Goal: Information Seeking & Learning: Learn about a topic

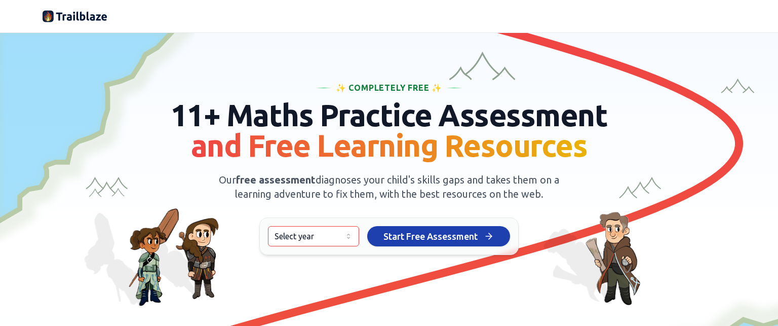
click at [342, 236] on html "We value your privacy We use cookies to enhance your browsing experience, serve…" at bounding box center [389, 163] width 778 height 326
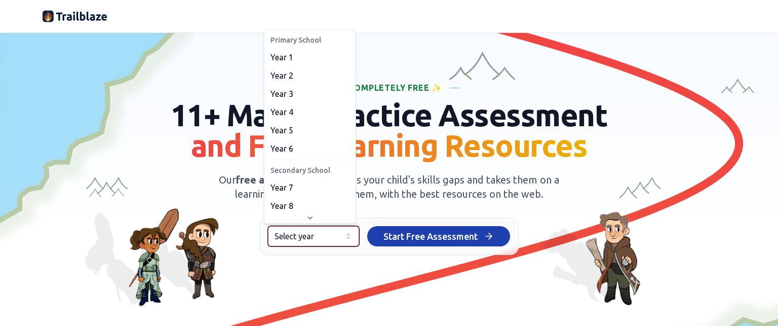
click at [401, 204] on html "We value your privacy We use cookies to enhance your browsing experience, serve…" at bounding box center [389, 163] width 778 height 326
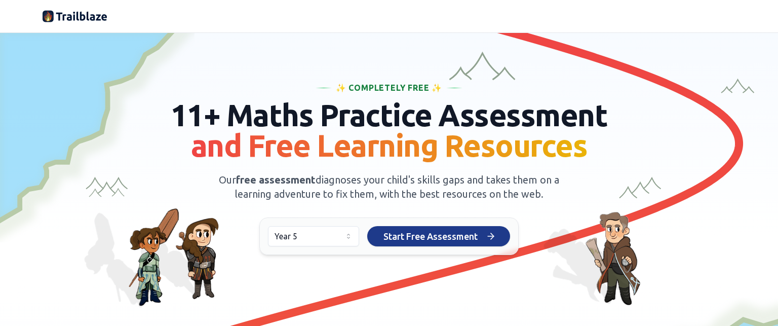
click at [427, 235] on span "Start Free Assessment" at bounding box center [430, 236] width 94 height 14
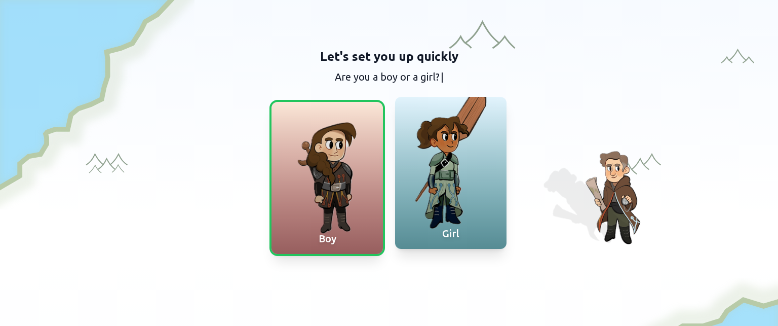
click at [424, 173] on div at bounding box center [450, 173] width 111 height 152
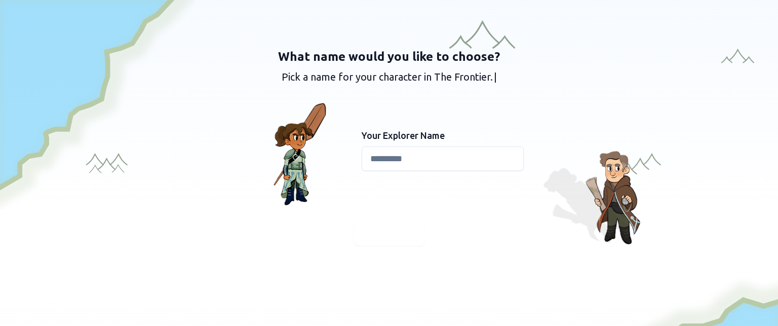
click at [412, 157] on input at bounding box center [443, 158] width 162 height 24
type input "*****"
click at [396, 233] on span "Continue" at bounding box center [389, 233] width 39 height 14
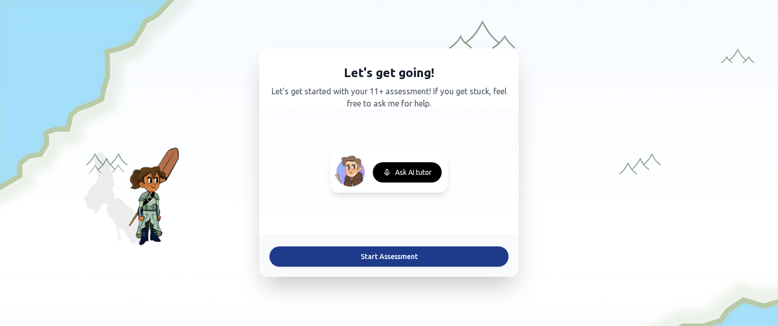
click at [388, 253] on button "Start Assessment" at bounding box center [389, 256] width 239 height 20
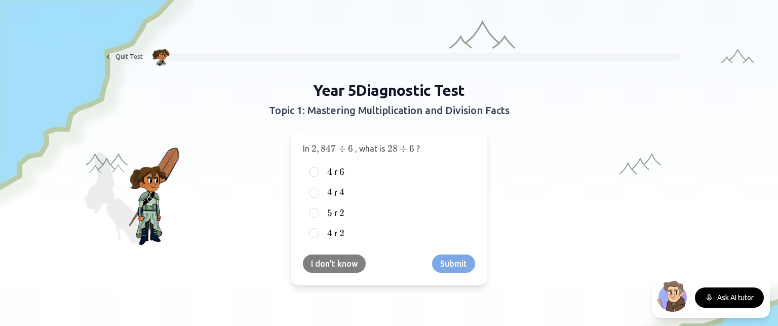
click at [330, 263] on button "I don't know" at bounding box center [334, 263] width 63 height 18
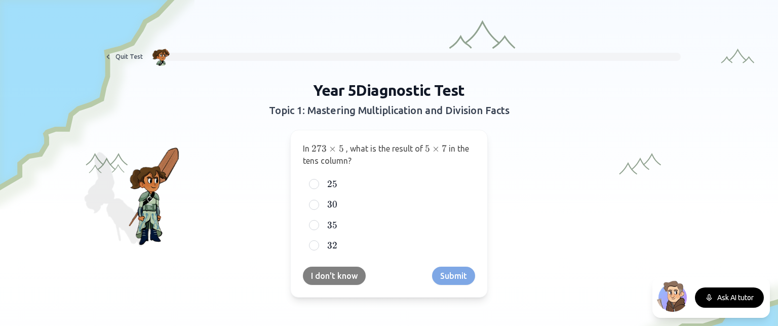
click at [328, 275] on button "I don't know" at bounding box center [334, 275] width 63 height 18
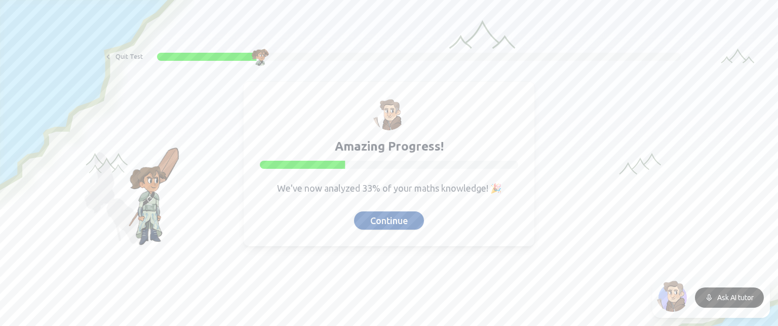
click at [383, 222] on button "Continue" at bounding box center [389, 220] width 70 height 18
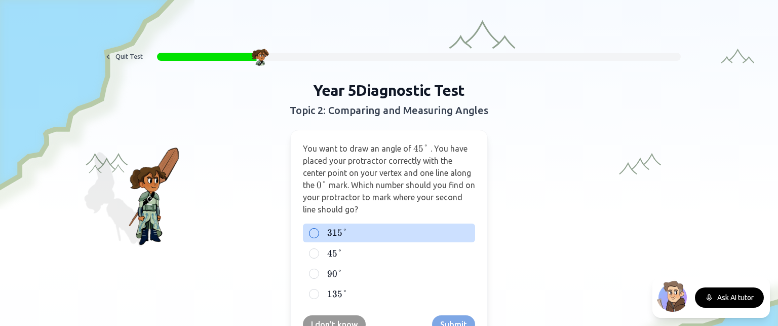
click at [315, 234] on div "315 ° 315° 315°" at bounding box center [389, 232] width 172 height 18
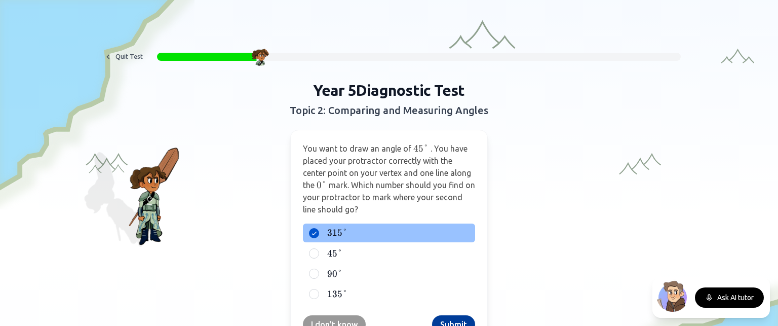
click at [441, 316] on button "Submit" at bounding box center [453, 324] width 43 height 18
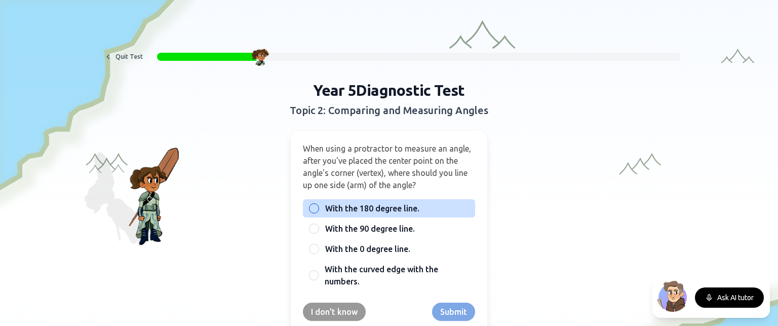
click at [312, 205] on div at bounding box center [314, 208] width 10 height 10
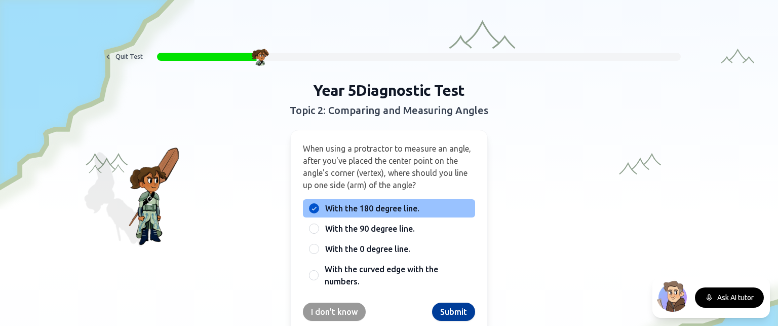
click at [446, 314] on button "Submit" at bounding box center [453, 311] width 43 height 18
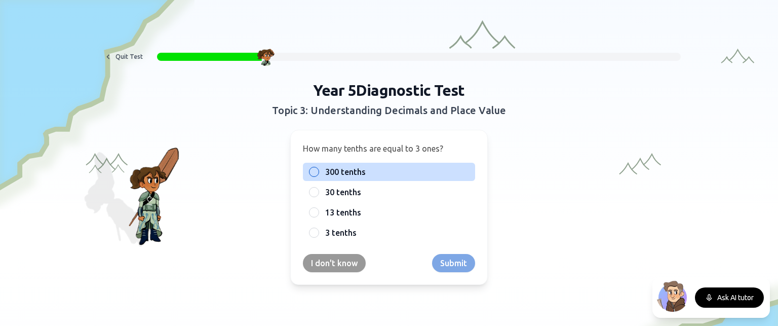
click at [309, 171] on div at bounding box center [314, 172] width 10 height 10
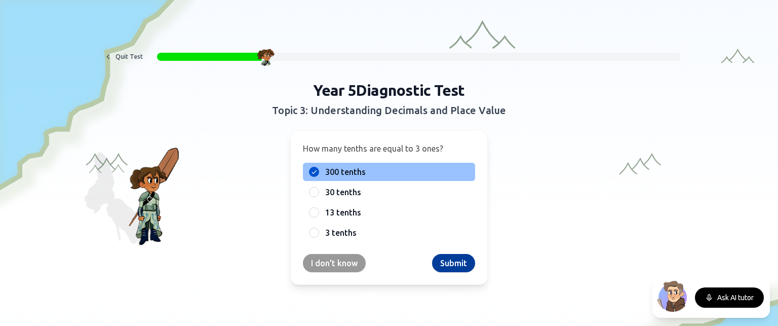
click at [449, 263] on button "Submit" at bounding box center [453, 263] width 43 height 18
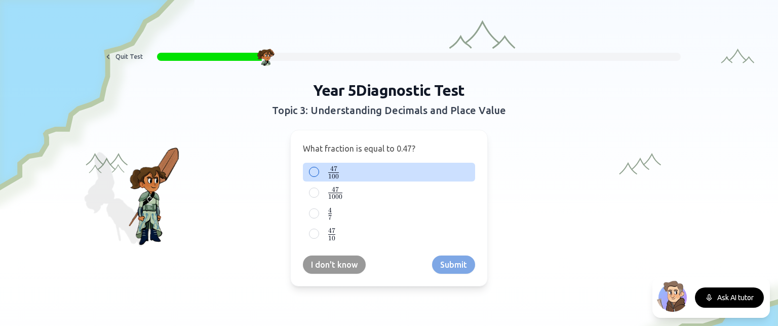
click at [314, 170] on div at bounding box center [314, 172] width 10 height 10
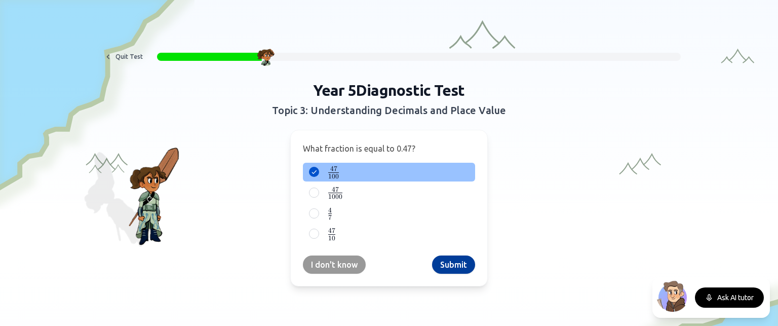
click at [451, 260] on button "Submit" at bounding box center [453, 264] width 43 height 18
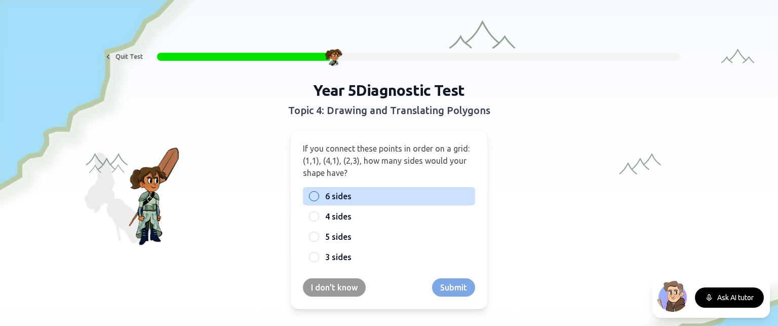
click at [325, 196] on span "6 sides" at bounding box center [338, 196] width 26 height 12
click at [318, 196] on button "6 sides" at bounding box center [314, 196] width 8 height 8
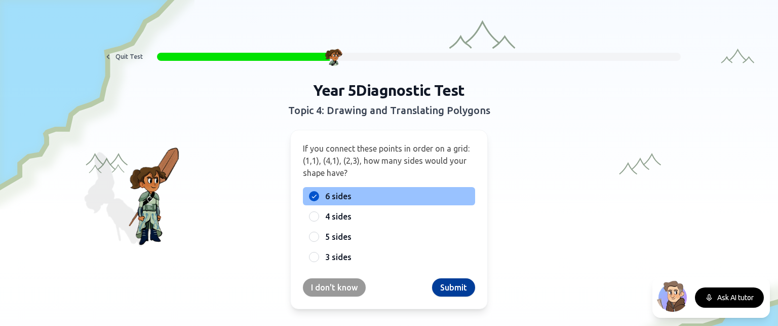
click at [453, 288] on button "Submit" at bounding box center [453, 287] width 43 height 18
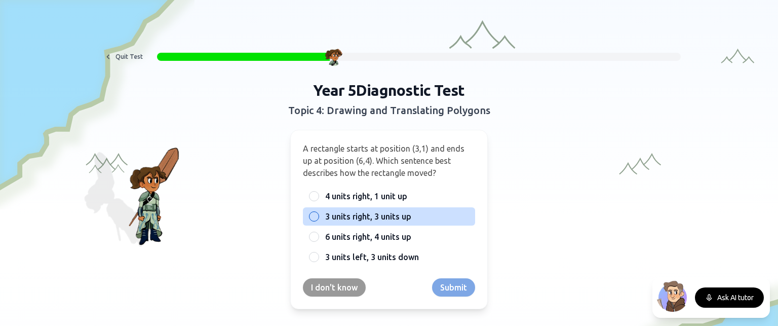
click at [328, 216] on span "3 units right, 3 units up" at bounding box center [368, 216] width 86 height 12
click at [318, 216] on button "3 units right, 3 units up" at bounding box center [314, 216] width 8 height 8
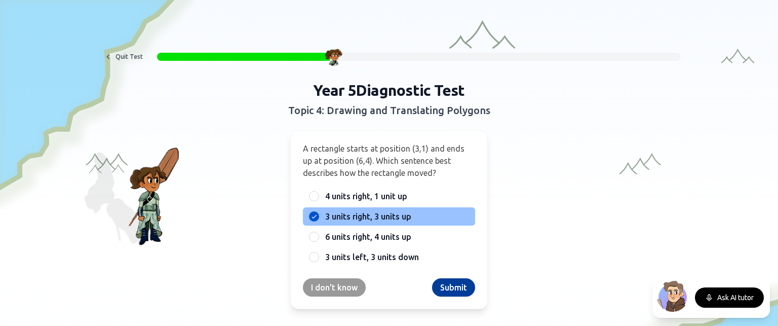
click at [445, 289] on button "Submit" at bounding box center [453, 287] width 43 height 18
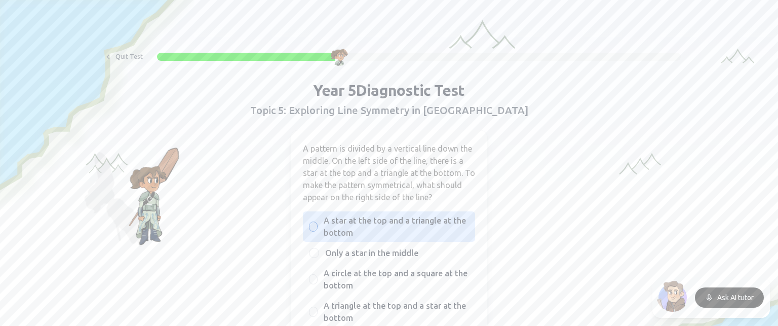
click at [344, 225] on span "A star at the top and a triangle at the bottom" at bounding box center [396, 226] width 145 height 24
click at [318, 225] on button "A star at the top and a triangle at the bottom" at bounding box center [314, 226] width 8 height 8
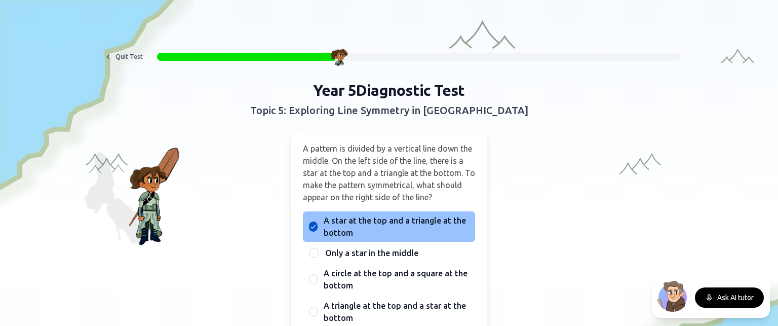
type button "A"
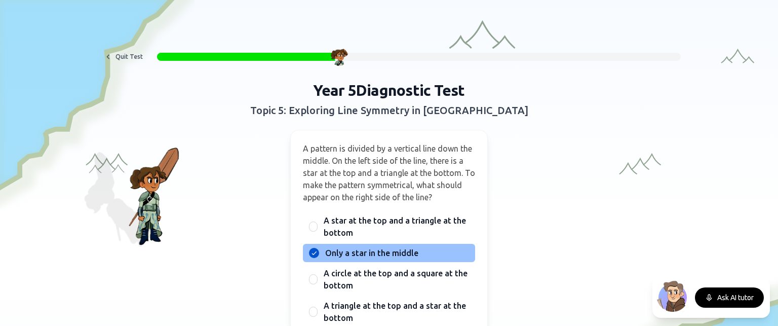
type button "B"
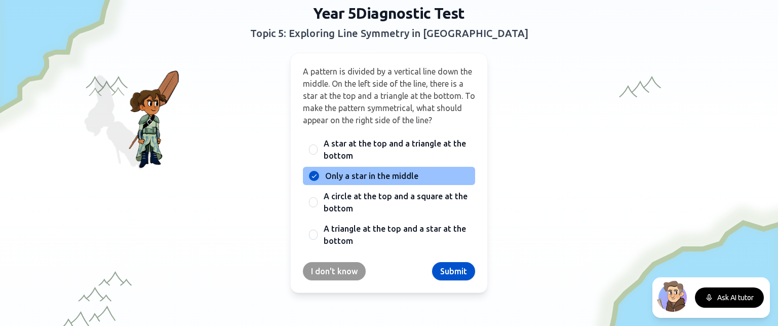
scroll to position [78, 0]
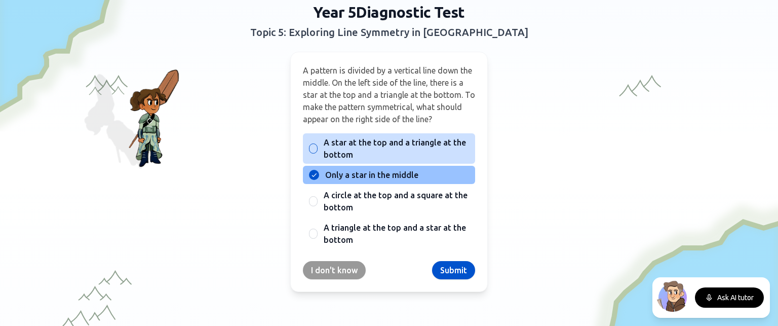
click at [392, 139] on span "A star at the top and a triangle at the bottom" at bounding box center [396, 148] width 145 height 24
click at [318, 144] on button "A" at bounding box center [314, 148] width 8 height 8
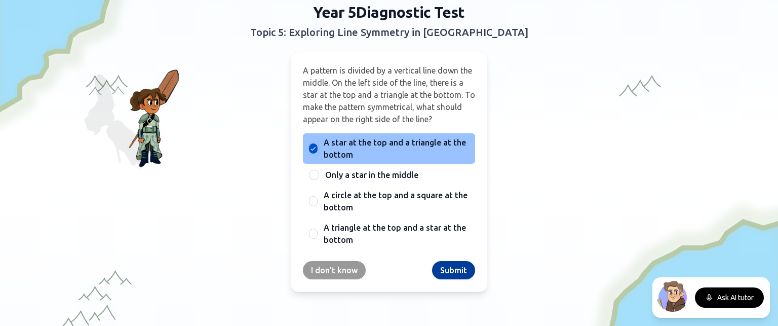
click at [452, 263] on button "Submit" at bounding box center [453, 270] width 43 height 18
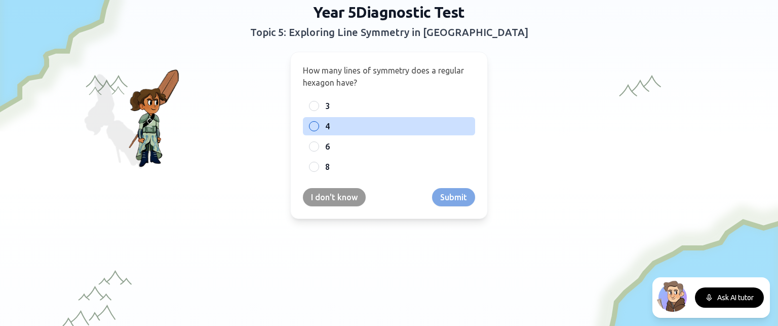
click at [367, 134] on div "B 4" at bounding box center [389, 126] width 172 height 18
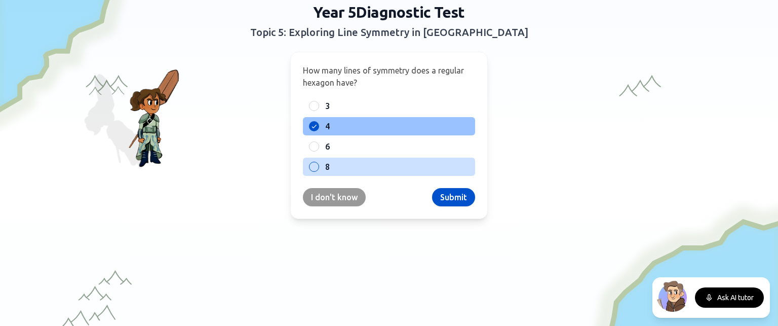
click at [345, 162] on label "8" at bounding box center [397, 167] width 144 height 12
click at [318, 163] on button "8" at bounding box center [314, 167] width 8 height 8
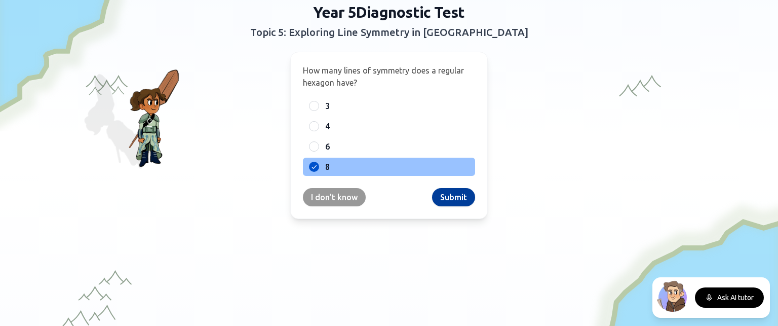
click at [447, 192] on button "Submit" at bounding box center [453, 197] width 43 height 18
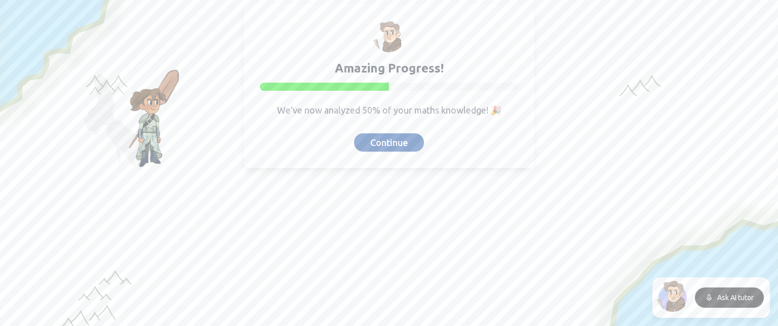
click at [379, 145] on button "Continue" at bounding box center [389, 142] width 70 height 18
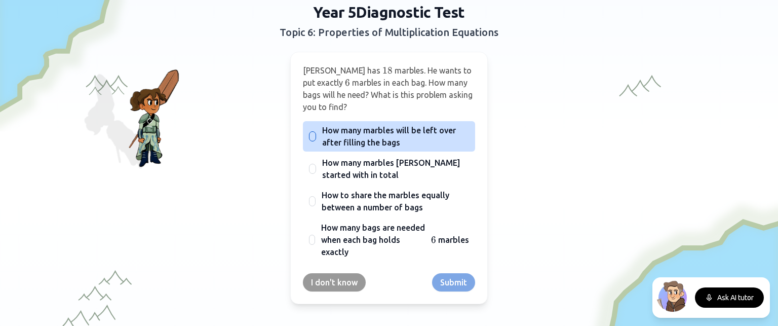
click at [338, 125] on span "How many marbles will be left over after filling the bags" at bounding box center [395, 136] width 147 height 24
click at [317, 132] on button "How many marbles will be left over after filling the bags" at bounding box center [313, 136] width 8 height 8
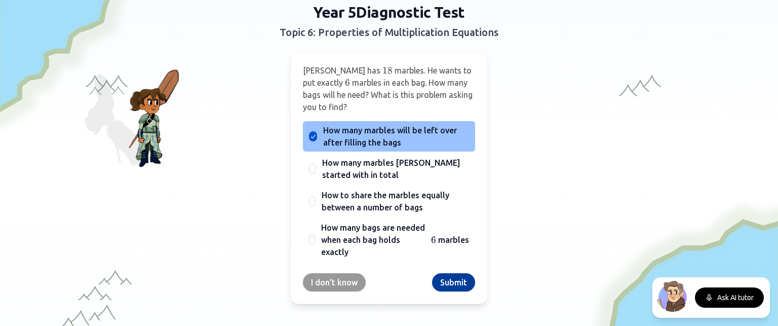
click at [439, 273] on button "Submit" at bounding box center [453, 282] width 43 height 18
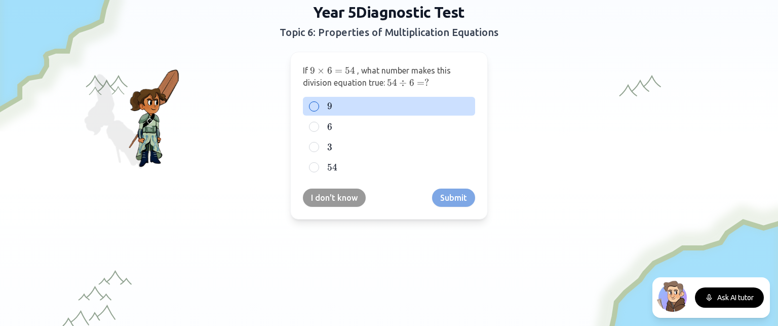
click at [311, 97] on div "9 9 9" at bounding box center [389, 106] width 172 height 18
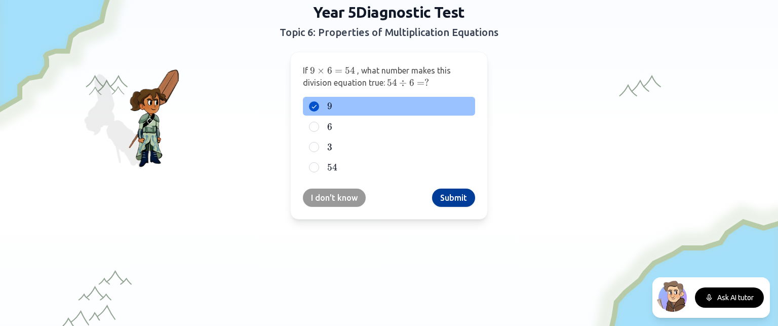
click at [448, 189] on button "Submit" at bounding box center [453, 197] width 43 height 18
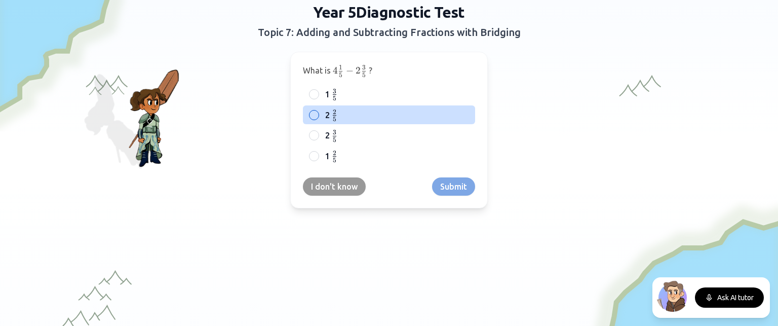
click at [309, 114] on div at bounding box center [314, 115] width 10 height 10
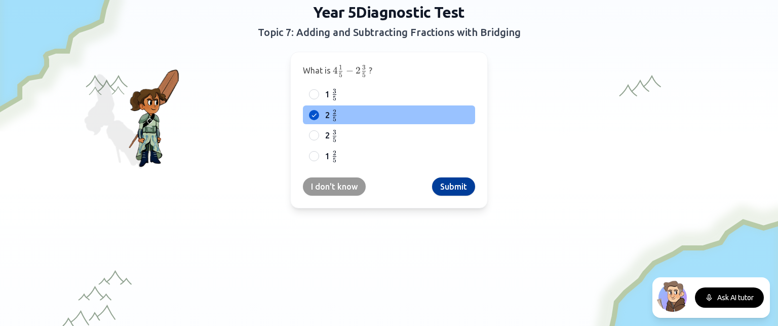
click at [439, 186] on button "Submit" at bounding box center [453, 186] width 43 height 18
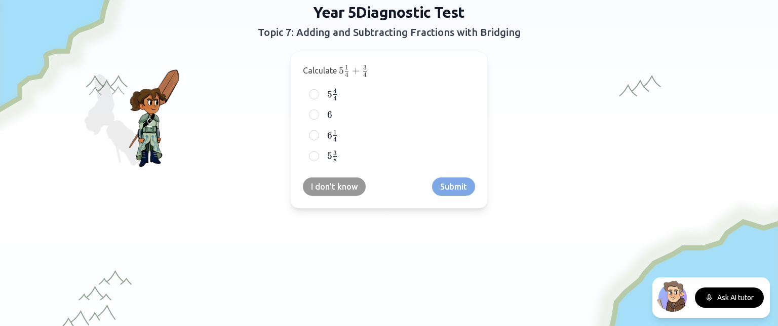
drag, startPoint x: 319, startPoint y: 76, endPoint x: 324, endPoint y: 78, distance: 5.3
click at [324, 78] on div "Calculate 5 1 4 + 3 4 5\frac{1}{4} + \frac{3}{4} 5 4 1 ​ + 4 3 ​ 5 4 4 5\frac{4…" at bounding box center [389, 130] width 198 height 157
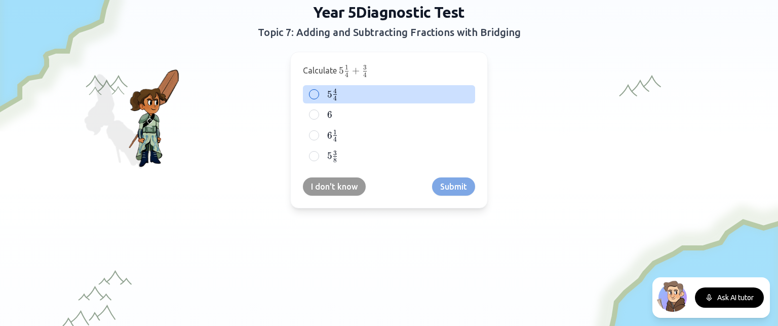
click at [304, 97] on div "5 4 4 5\frac{4}{4} 5 4 4 ​" at bounding box center [389, 94] width 172 height 19
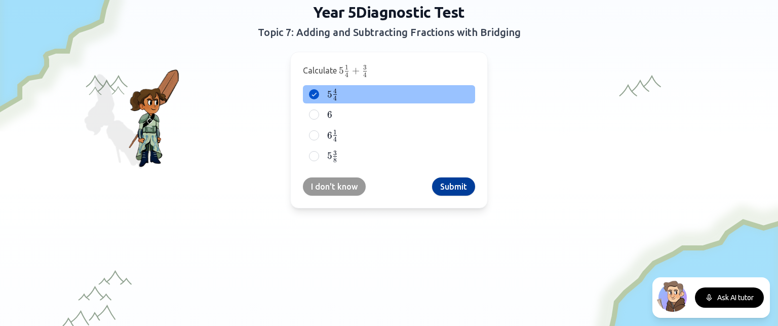
click at [441, 187] on button "Submit" at bounding box center [453, 186] width 43 height 18
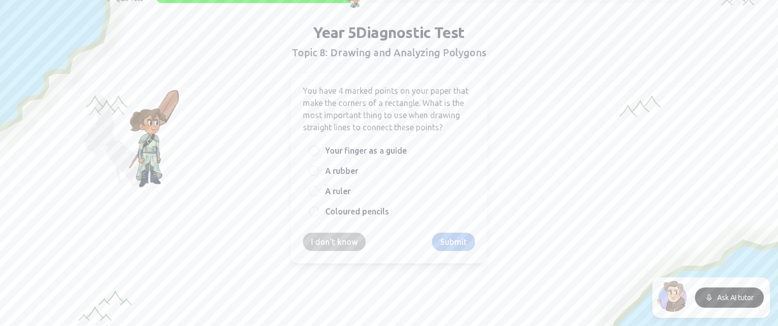
scroll to position [37, 0]
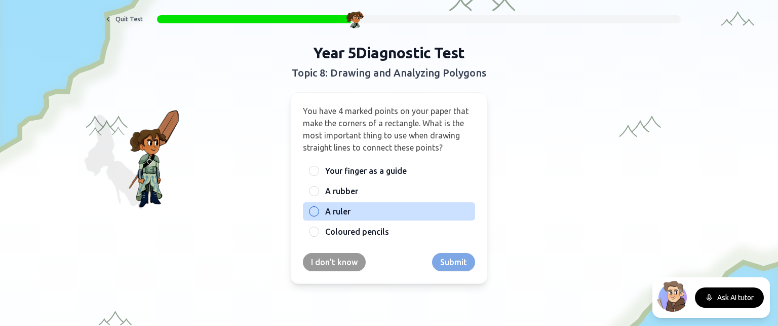
click at [336, 212] on span "A ruler" at bounding box center [337, 211] width 25 height 12
click at [318, 212] on button "A ruler" at bounding box center [314, 211] width 8 height 8
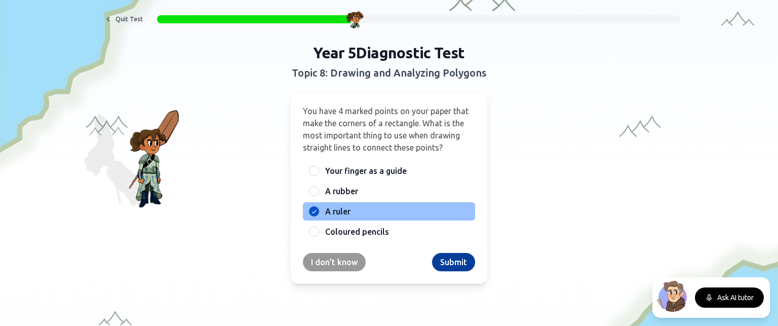
click at [450, 262] on button "Submit" at bounding box center [453, 262] width 43 height 18
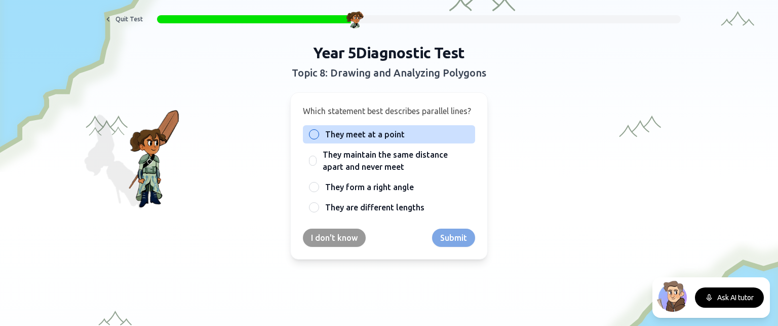
click at [310, 135] on div at bounding box center [314, 134] width 10 height 10
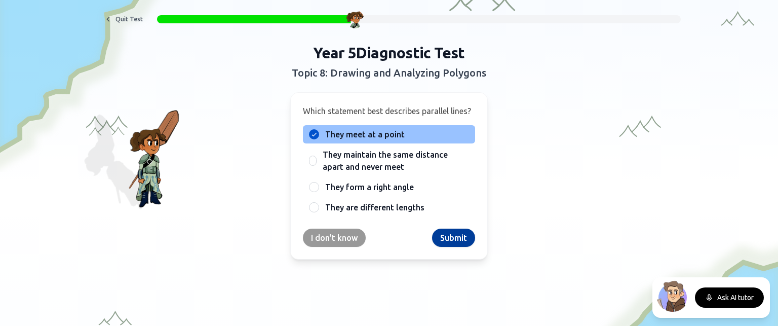
click at [452, 237] on button "Submit" at bounding box center [453, 237] width 43 height 18
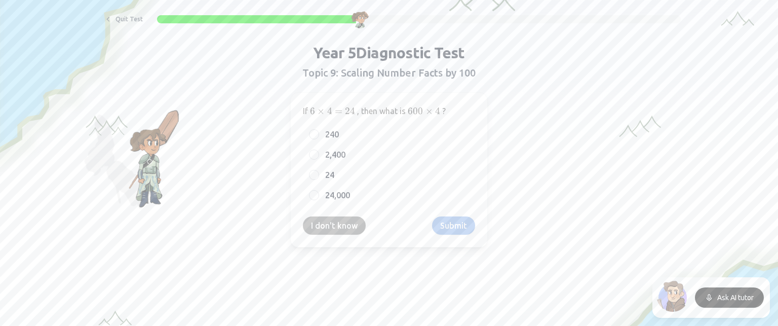
click at [330, 226] on button "I don't know" at bounding box center [334, 225] width 63 height 18
click at [330, 226] on button "I don't know" at bounding box center [334, 226] width 63 height 18
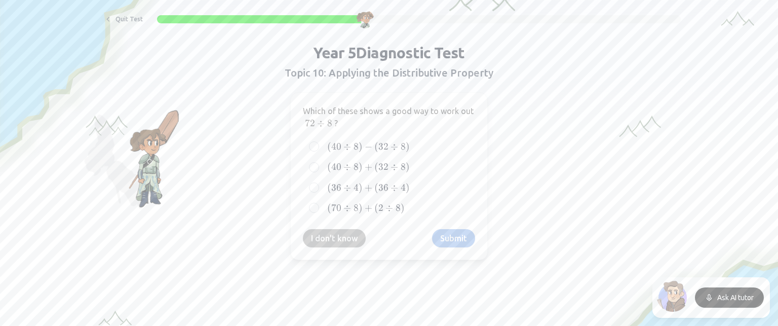
click at [330, 226] on div "Which of these shows a good way to work out 72 ÷ 8 72 \div 8 72 ÷ 8 ? ( 40 ÷ 8 …" at bounding box center [389, 176] width 198 height 168
click at [331, 233] on button "I don't know" at bounding box center [334, 238] width 63 height 18
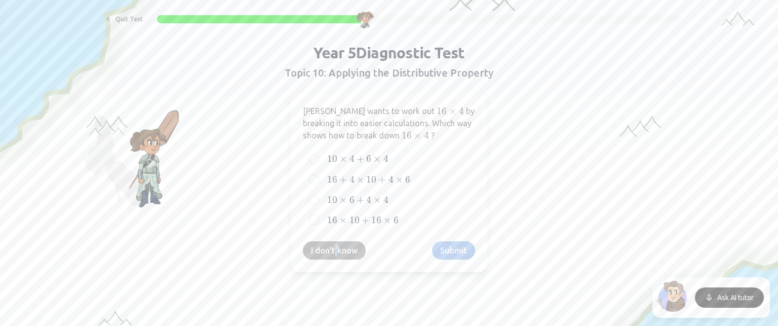
click at [331, 233] on div "[PERSON_NAME] wants to work out 16 × 4 16 \times 4 16 × 4 by breaking it into e…" at bounding box center [389, 182] width 198 height 180
click at [345, 253] on button "I don't know" at bounding box center [334, 250] width 63 height 18
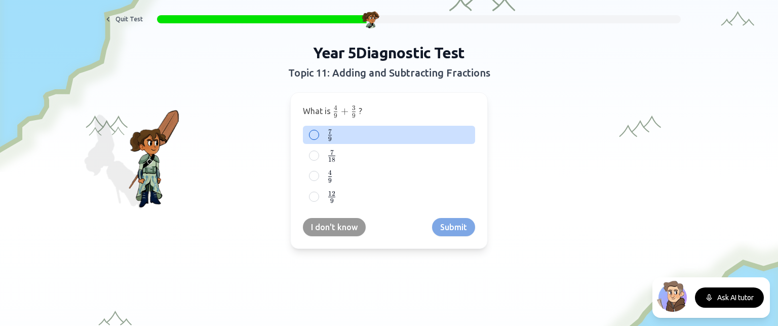
click at [316, 137] on div "7 9 \frac{7}{9} 9 7 ​" at bounding box center [389, 135] width 172 height 19
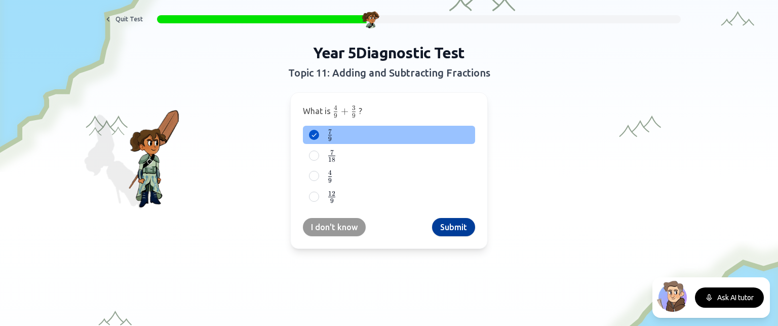
click at [452, 224] on button "Submit" at bounding box center [453, 227] width 43 height 18
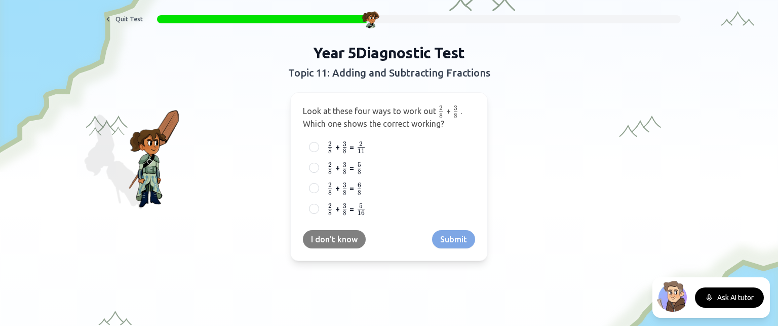
click at [335, 239] on button "I don't know" at bounding box center [334, 239] width 63 height 18
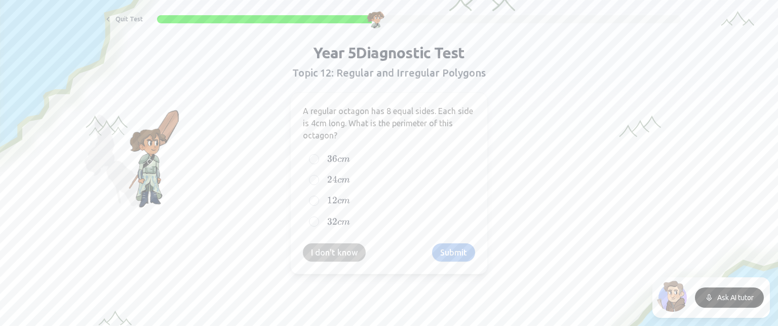
click at [332, 234] on div "A regular octagon has 8 equal sides. Each side is 4cm long. What is the perimet…" at bounding box center [389, 183] width 198 height 182
click at [332, 249] on button "I don't know" at bounding box center [334, 252] width 63 height 18
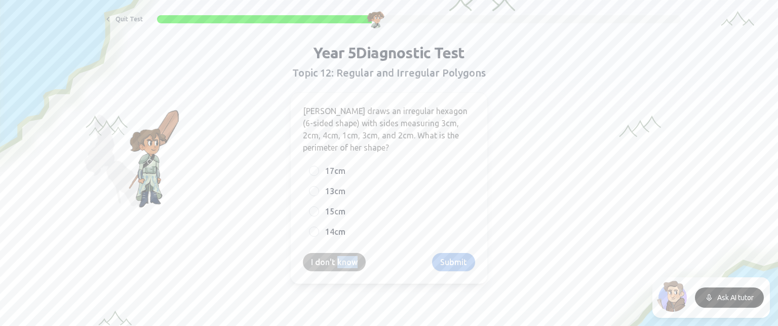
click at [332, 249] on div "[PERSON_NAME] draws an irregular hexagon (6-sided shape) with sides measuring 3…" at bounding box center [389, 187] width 198 height 191
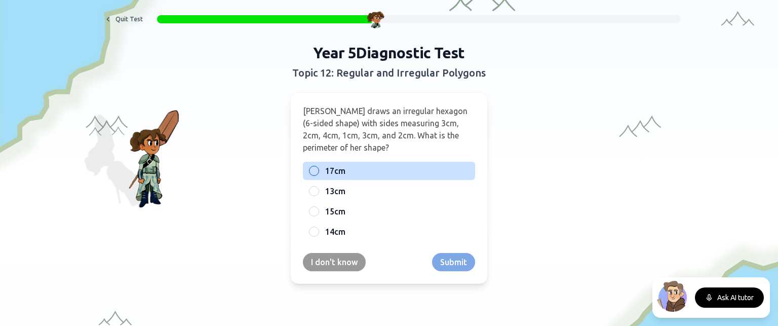
click at [310, 176] on div "17cm" at bounding box center [389, 171] width 172 height 18
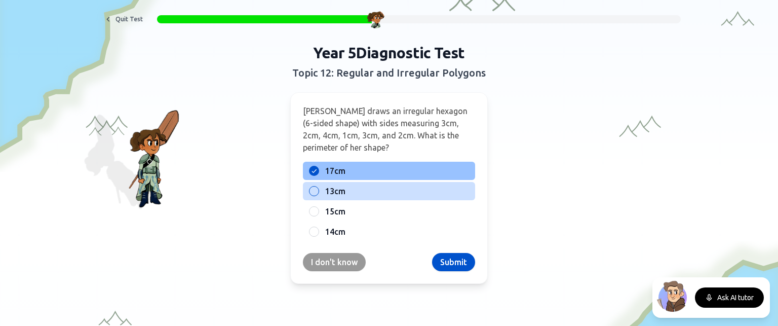
click at [317, 188] on div "13cm" at bounding box center [389, 191] width 172 height 18
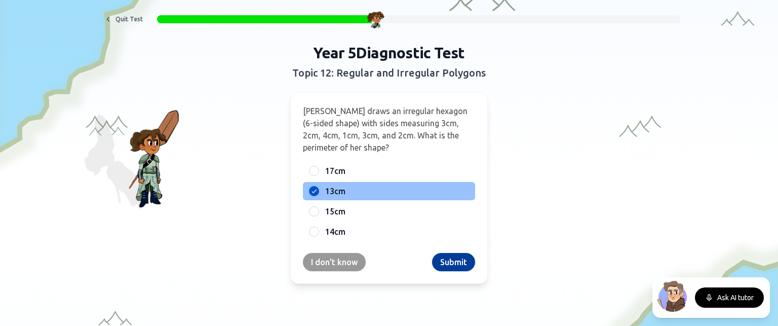
click at [442, 258] on button "Submit" at bounding box center [453, 262] width 43 height 18
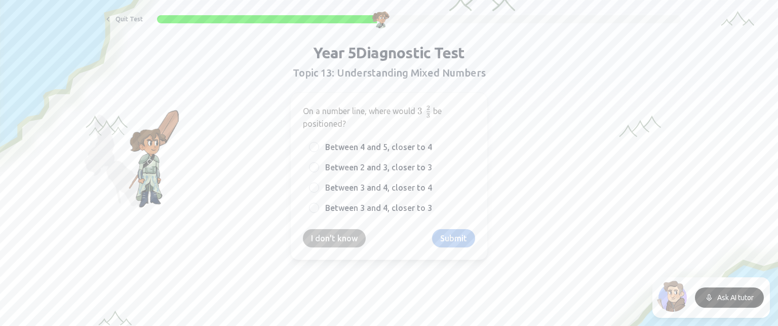
click at [342, 235] on button "I don't know" at bounding box center [334, 238] width 63 height 18
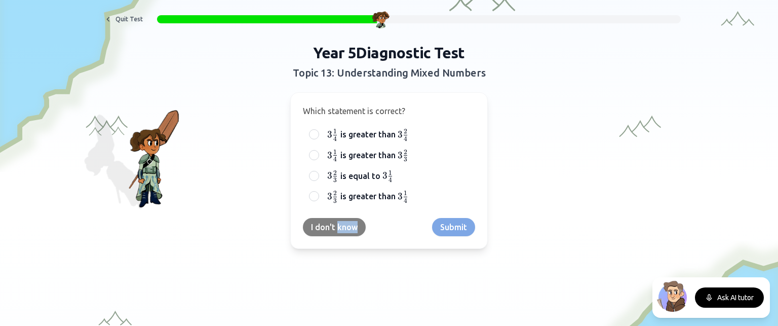
click at [342, 235] on div "Which statement is correct? 3 1 4 3\frac{1}{4} 3 4 1 ​ is greater than 3 2 4 3\…" at bounding box center [389, 170] width 198 height 157
click at [336, 227] on button "I don't know" at bounding box center [334, 227] width 63 height 18
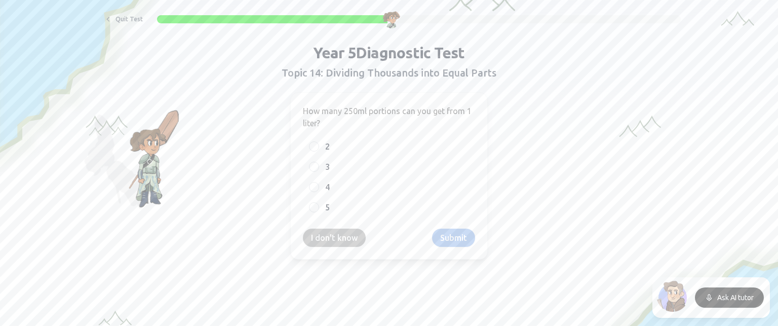
click at [336, 226] on div "How many 250ml portions can you get from 1 liter? 2 3 4 5 I don't know Submit" at bounding box center [389, 175] width 198 height 167
click at [336, 231] on button "I don't know" at bounding box center [334, 237] width 63 height 18
click at [336, 231] on button "I don't know" at bounding box center [334, 238] width 63 height 18
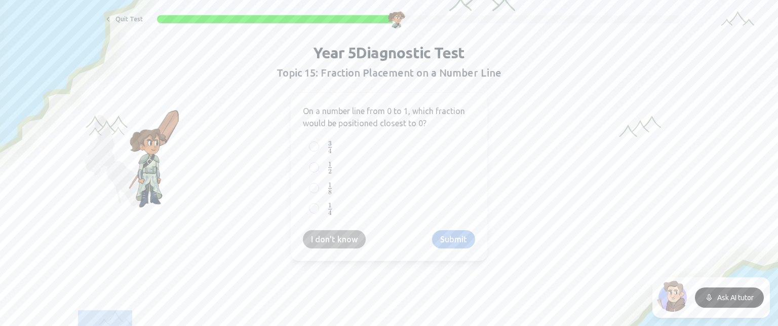
click at [336, 230] on button "I don't know" at bounding box center [334, 239] width 63 height 18
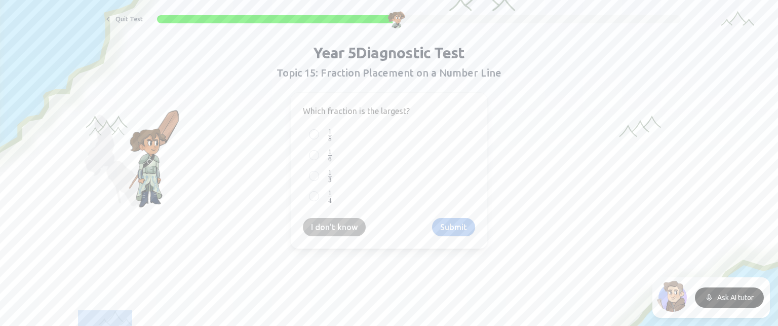
click at [336, 230] on button "I don't know" at bounding box center [334, 227] width 63 height 18
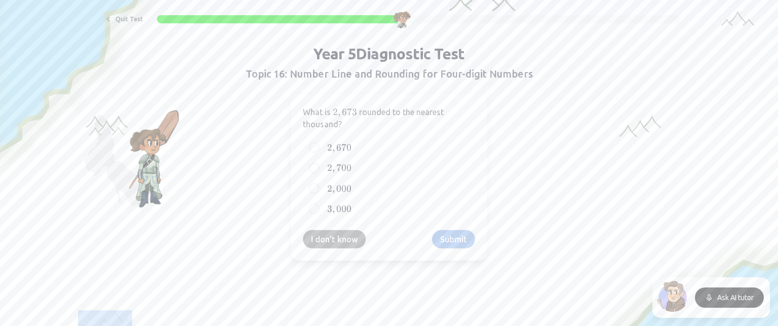
click at [340, 230] on button "I don't know" at bounding box center [334, 239] width 63 height 18
click at [340, 230] on button "I don't know" at bounding box center [334, 237] width 63 height 18
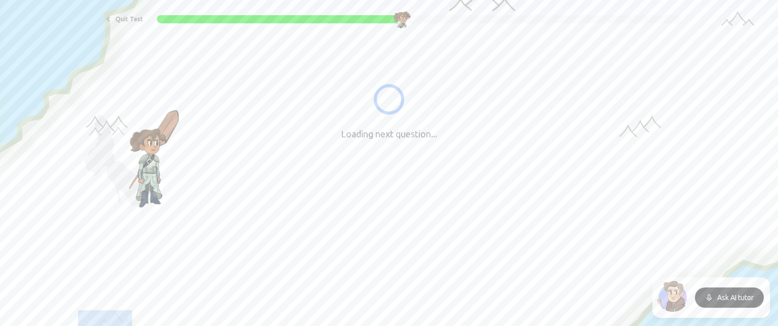
click at [340, 230] on div "Quit Test Loading next question... Stop guessing where students are stuck. Find…" at bounding box center [389, 245] width 778 height 564
click at [340, 231] on button "I don't know" at bounding box center [334, 225] width 63 height 18
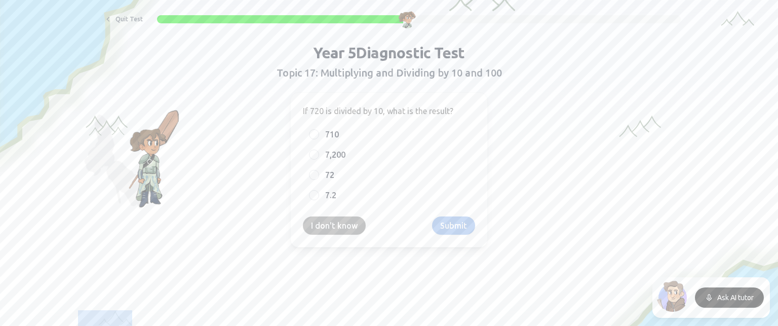
click at [340, 231] on button "I don't know" at bounding box center [334, 225] width 63 height 18
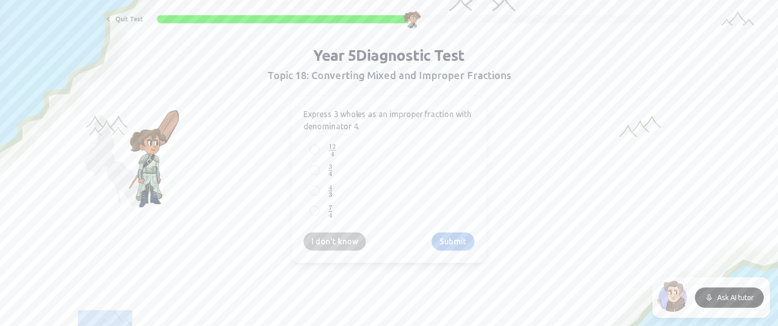
click at [341, 232] on button "I don't know" at bounding box center [334, 241] width 62 height 18
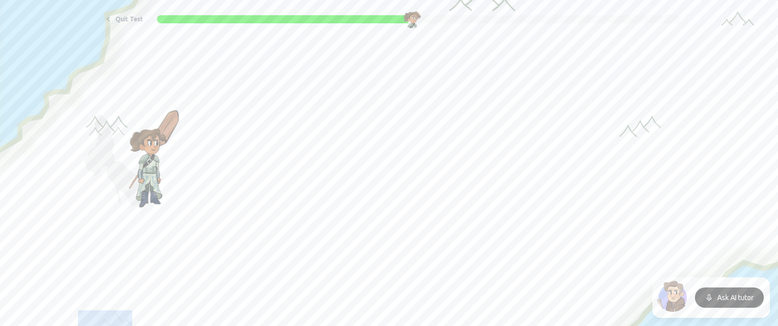
click at [341, 231] on button "I don't know" at bounding box center [334, 227] width 63 height 18
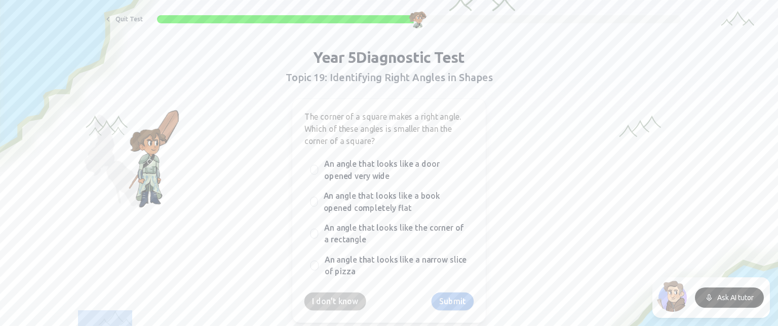
click at [341, 231] on span "An angle that looks like the corner of a rectangle" at bounding box center [395, 233] width 143 height 24
click at [319, 231] on button "An angle that looks like the corner of a rectangle" at bounding box center [315, 233] width 8 height 8
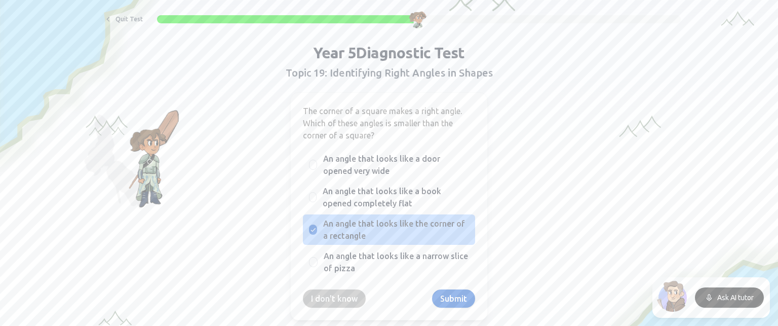
click at [341, 233] on span "An angle that looks like the corner of a rectangle" at bounding box center [396, 229] width 146 height 24
click at [317, 233] on button "An angle that looks like the corner of a rectangle" at bounding box center [313, 229] width 8 height 8
click at [341, 233] on span "An angle that looks like the corner of a rectangle" at bounding box center [396, 229] width 146 height 24
click at [317, 233] on button "An angle that looks like the corner of a rectangle" at bounding box center [313, 229] width 8 height 8
click at [341, 233] on span "An angle that looks like the corner of a rectangle" at bounding box center [396, 229] width 146 height 24
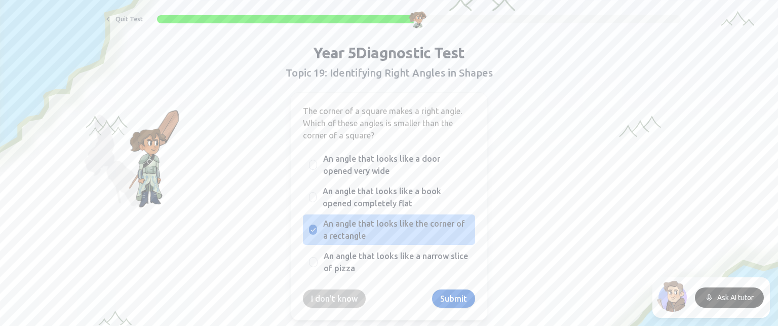
click at [317, 233] on button "An angle that looks like the corner of a rectangle" at bounding box center [313, 229] width 8 height 8
click at [341, 233] on span "An angle that looks like the corner of a rectangle" at bounding box center [396, 229] width 146 height 24
click at [317, 233] on button "An angle that looks like the corner of a rectangle" at bounding box center [313, 229] width 8 height 8
click at [326, 293] on button "I don't know" at bounding box center [334, 298] width 63 height 18
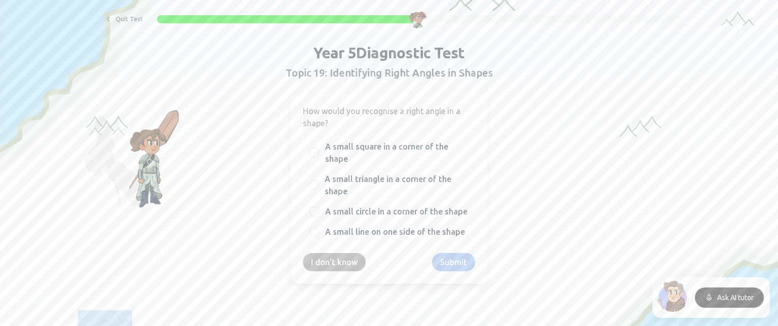
click at [323, 269] on button "I don't know" at bounding box center [334, 262] width 63 height 18
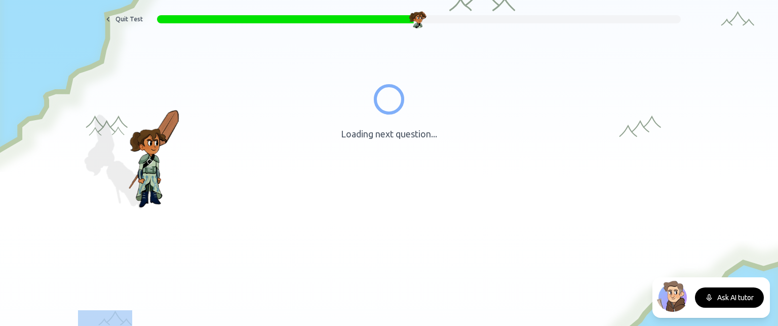
click at [323, 269] on div "Quit Test Loading next question... Stop guessing where students are stuck. Find…" at bounding box center [389, 245] width 778 height 564
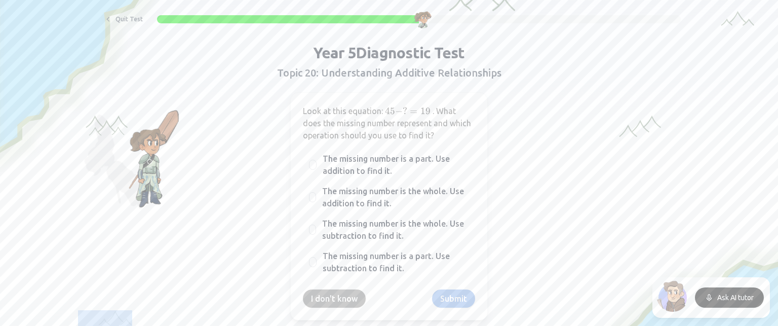
click at [325, 290] on button "I don't know" at bounding box center [334, 298] width 63 height 18
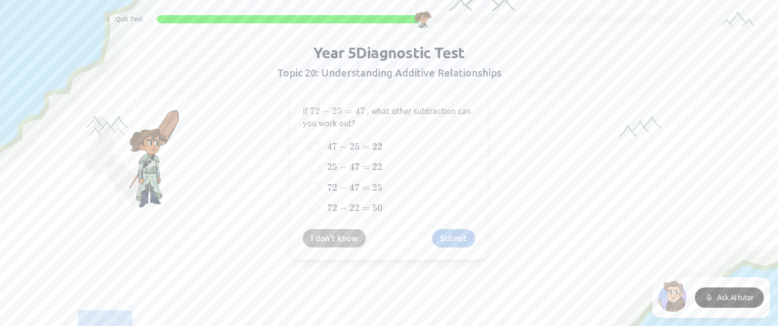
click at [320, 249] on div "If 72 − 25 = 47 72 - 25 = 47 72 − 25 = 47 , what other subtraction can you work…" at bounding box center [389, 176] width 198 height 168
click at [319, 239] on button "I don't know" at bounding box center [334, 238] width 63 height 18
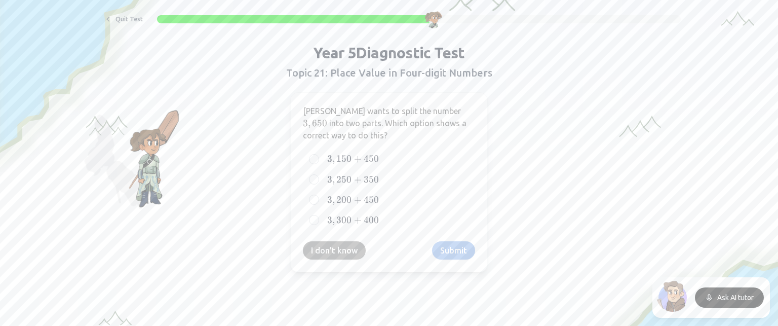
click at [334, 251] on button "I don't know" at bounding box center [334, 250] width 63 height 18
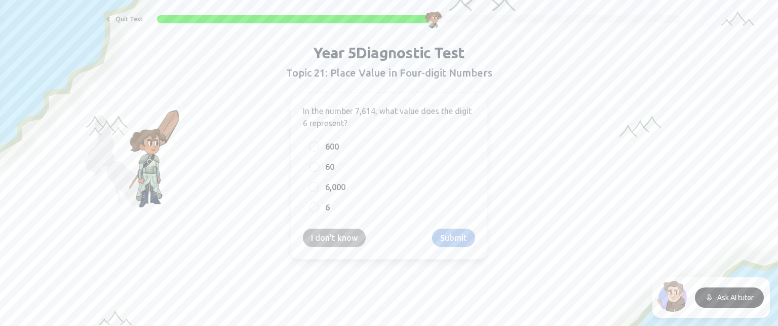
click at [333, 241] on button "I don't know" at bounding box center [334, 237] width 63 height 18
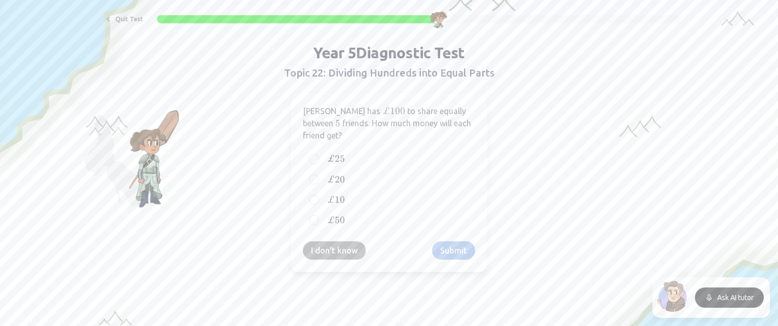
click at [327, 241] on button "I don't know" at bounding box center [334, 250] width 63 height 18
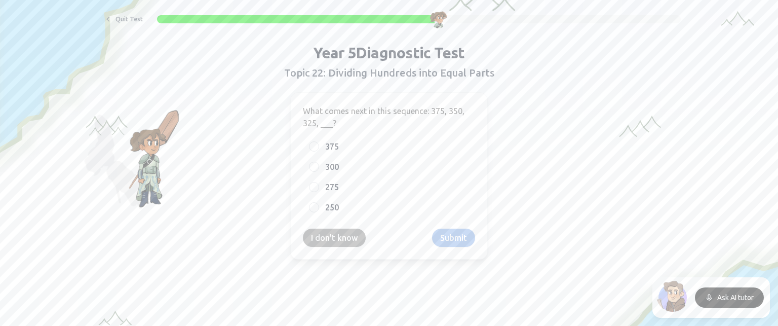
click at [328, 235] on button "I don't know" at bounding box center [334, 237] width 63 height 18
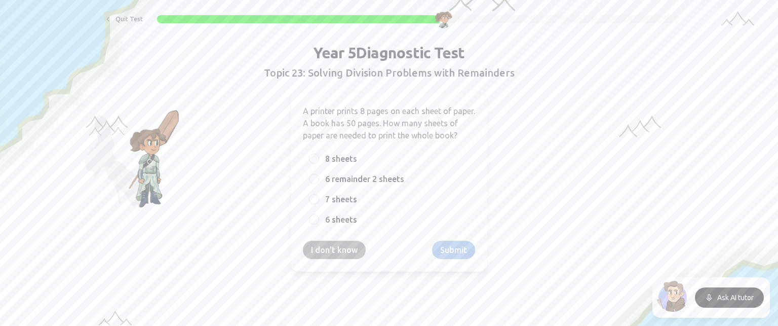
click at [326, 241] on button "I don't know" at bounding box center [334, 250] width 63 height 18
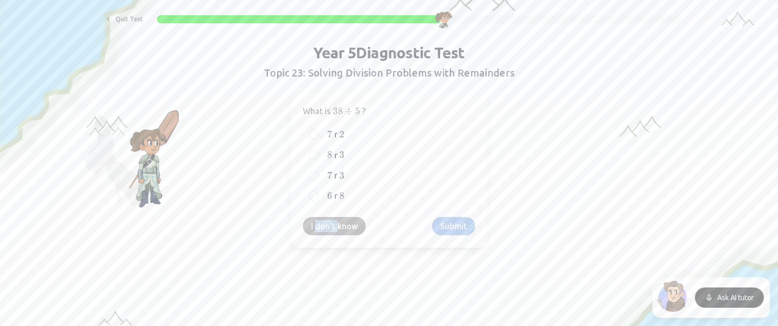
click at [326, 241] on div "What is 38 ÷ 5 38 \div 5 38 ÷ 5 ? 7 7 7 r 2 2 2 8 8 8 r 3 3 3 7 7 7 r 3 3 3 6 6…" at bounding box center [389, 170] width 198 height 156
click at [326, 237] on div "What is 38 ÷ 5 38 \div 5 38 ÷ 5 ? 7 7 7 r 2 2 2 8 8 8 r 3 3 3 7 7 7 r 3 3 3 6 6…" at bounding box center [389, 170] width 198 height 156
click at [326, 228] on button "I don't know" at bounding box center [334, 226] width 63 height 18
click at [330, 221] on button "I don't know" at bounding box center [334, 226] width 63 height 18
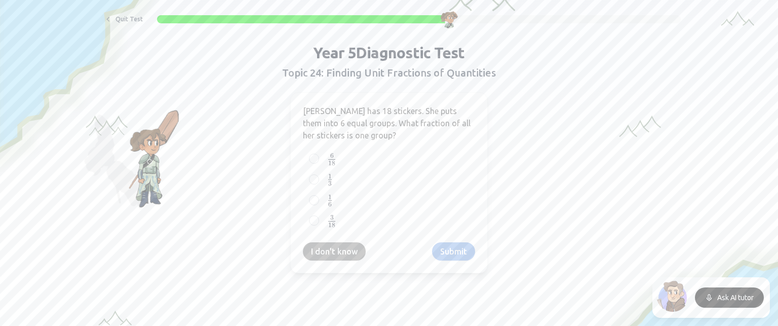
click at [330, 242] on button "I don't know" at bounding box center [334, 251] width 63 height 18
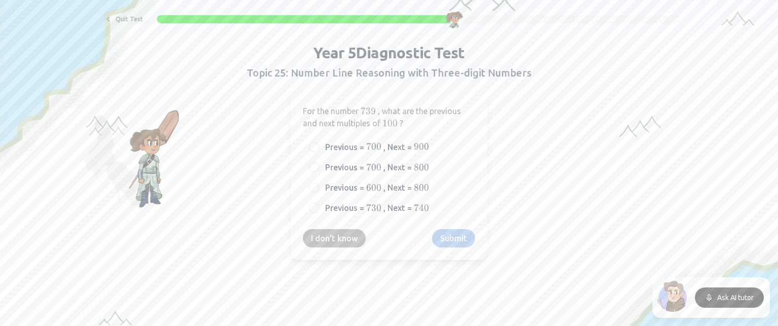
click at [329, 229] on button "I don't know" at bounding box center [334, 238] width 63 height 18
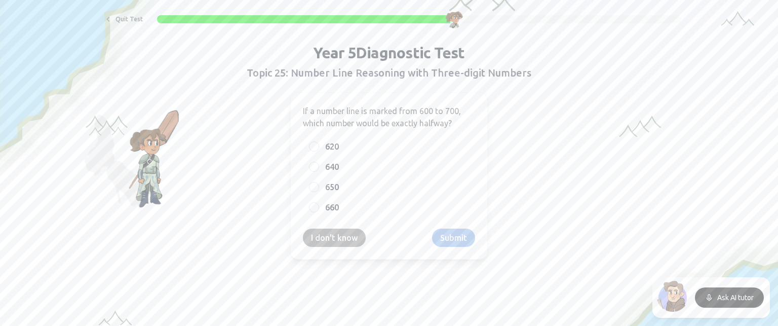
click at [328, 230] on button "I don't know" at bounding box center [334, 237] width 63 height 18
click at [327, 231] on button "I don't know" at bounding box center [334, 238] width 63 height 18
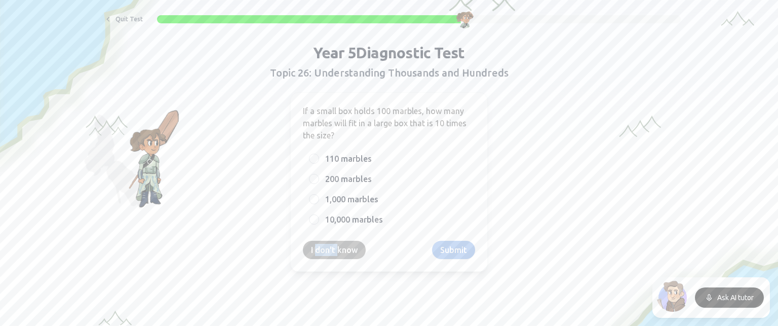
click at [327, 231] on div "If a small box holds 100 marbles, how many marbles will fit in a large box that…" at bounding box center [389, 181] width 198 height 179
click at [327, 235] on div "If a small box holds 100 marbles, how many marbles will fit in a large box that…" at bounding box center [389, 181] width 198 height 179
click at [327, 239] on div "If a small box holds 100 marbles, how many marbles will fit in a large box that…" at bounding box center [389, 181] width 198 height 179
click at [328, 254] on button "I don't know" at bounding box center [334, 250] width 63 height 18
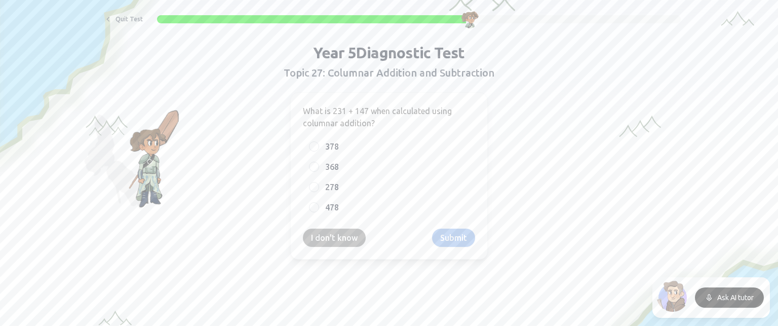
click at [334, 232] on button "I don't know" at bounding box center [334, 237] width 63 height 18
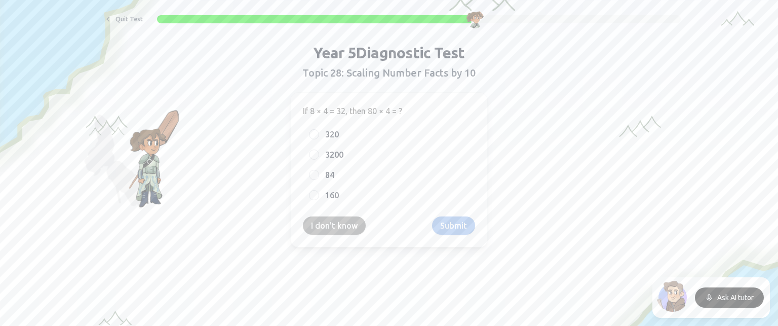
click at [336, 222] on button "I don't know" at bounding box center [334, 225] width 63 height 18
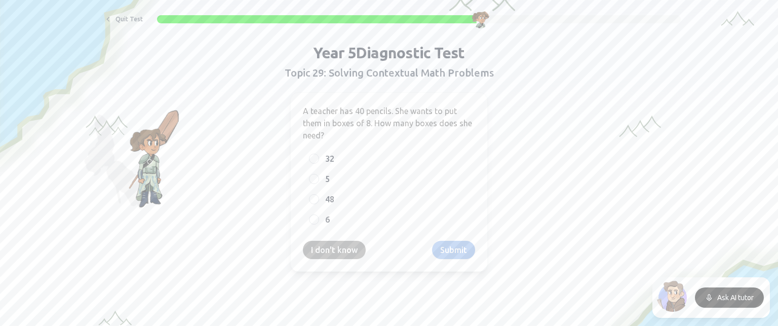
click at [334, 245] on button "I don't know" at bounding box center [334, 250] width 63 height 18
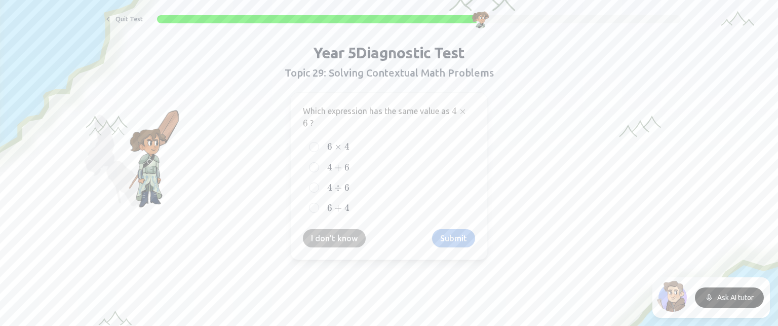
click at [334, 245] on button "I don't know" at bounding box center [334, 238] width 63 height 18
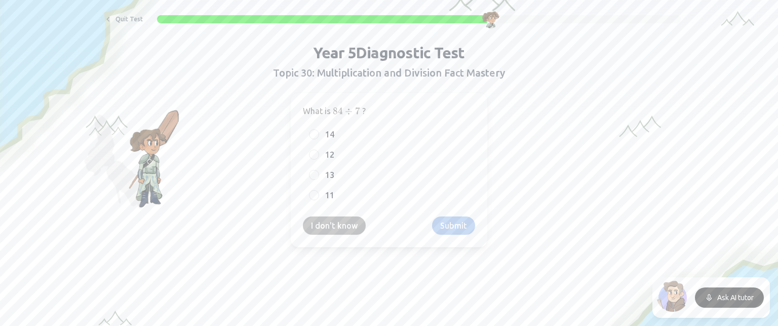
click at [340, 220] on button "I don't know" at bounding box center [334, 225] width 63 height 18
click at [340, 220] on button "I don't know" at bounding box center [334, 226] width 63 height 18
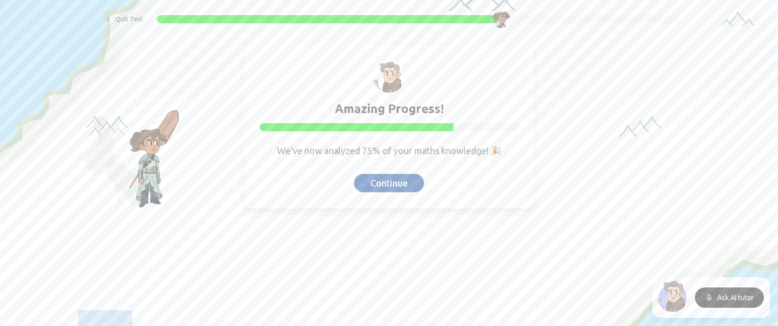
click at [366, 179] on button "Continue" at bounding box center [389, 183] width 70 height 18
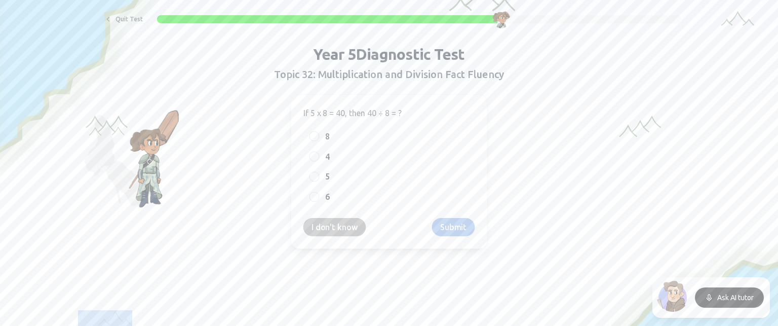
click at [366, 179] on label "5" at bounding box center [396, 176] width 143 height 12
click at [319, 179] on button "5" at bounding box center [315, 176] width 8 height 8
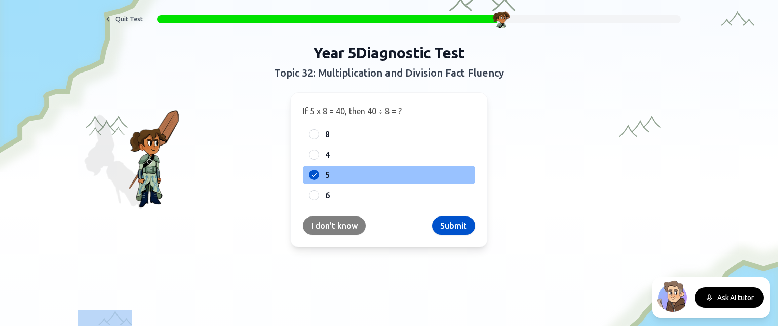
click at [315, 224] on button "I don't know" at bounding box center [334, 225] width 63 height 18
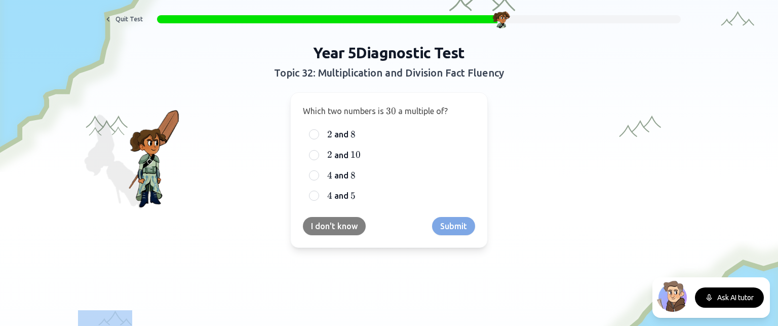
click at [315, 224] on button "I don't know" at bounding box center [334, 226] width 63 height 18
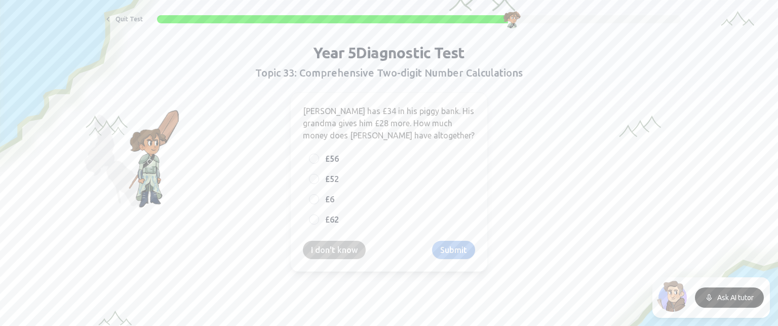
click at [328, 236] on div "[PERSON_NAME] has £34 in his piggy bank. His grandma gives him £28 more. How mu…" at bounding box center [389, 181] width 198 height 179
click at [331, 241] on button "I don't know" at bounding box center [334, 250] width 63 height 18
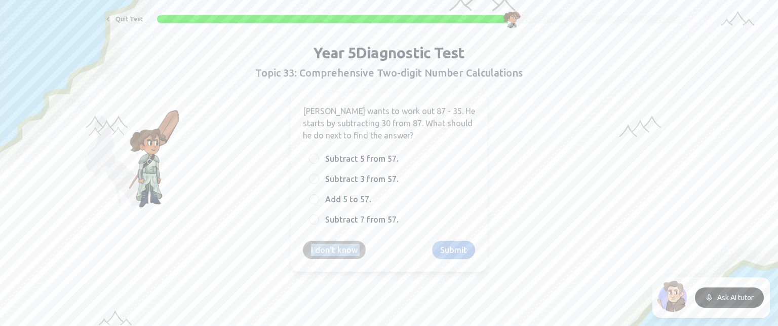
click at [331, 241] on button "I don't know" at bounding box center [334, 250] width 63 height 18
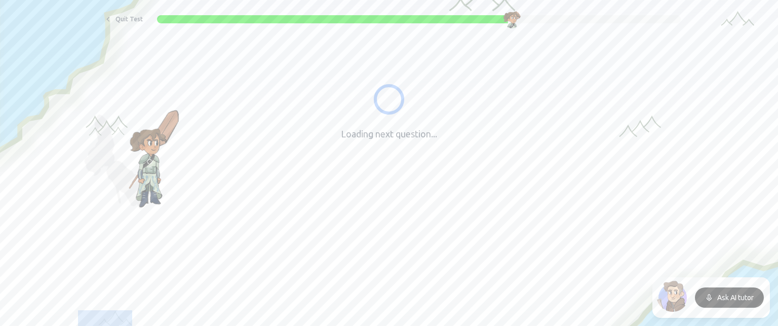
click at [331, 239] on button "I don't know" at bounding box center [334, 238] width 63 height 18
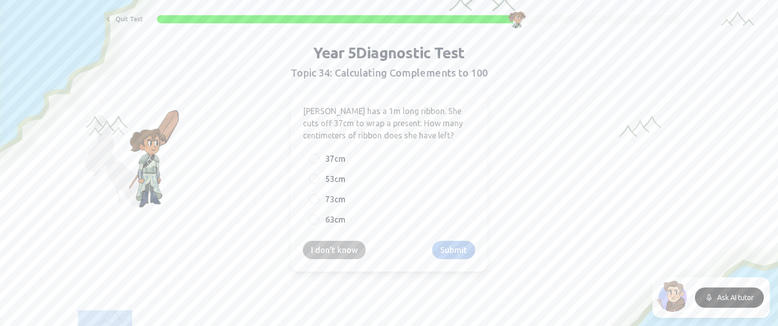
click at [331, 239] on div "[PERSON_NAME] has a 1m long ribbon. She cuts off 37cm to wrap a present. How ma…" at bounding box center [389, 181] width 198 height 179
click at [332, 245] on button "I don't know" at bounding box center [334, 250] width 63 height 18
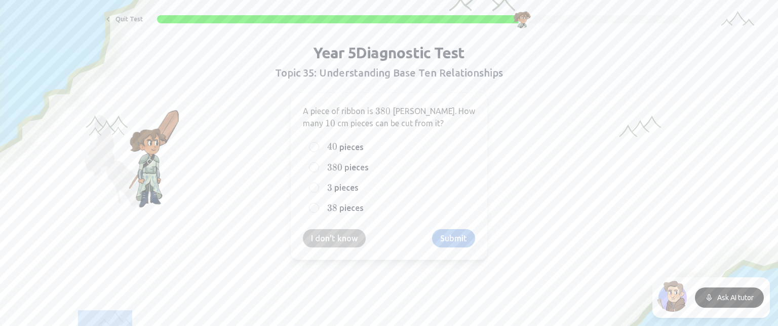
click at [332, 245] on button "I don't know" at bounding box center [334, 238] width 63 height 18
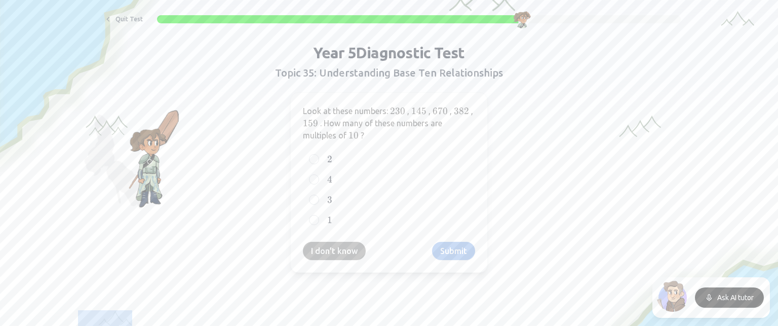
click at [331, 245] on button "I don't know" at bounding box center [334, 251] width 63 height 18
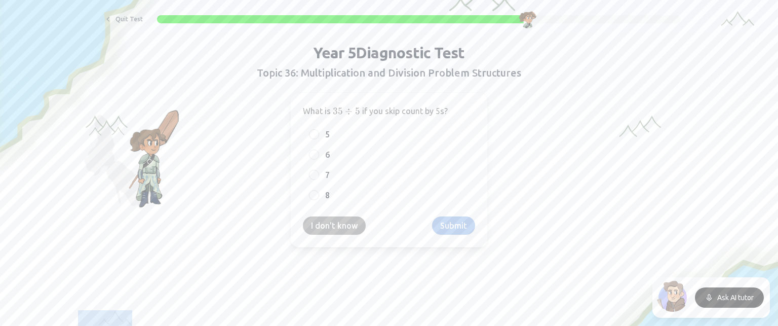
click at [328, 226] on button "I don't know" at bounding box center [334, 225] width 63 height 18
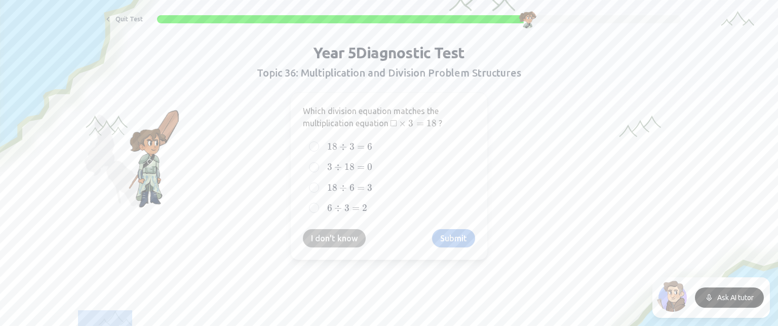
click at [328, 226] on div "Which division equation matches the multiplication equation □ × 3 = 18 □ × 3 = …" at bounding box center [389, 176] width 198 height 168
click at [328, 232] on button "I don't know" at bounding box center [334, 238] width 63 height 18
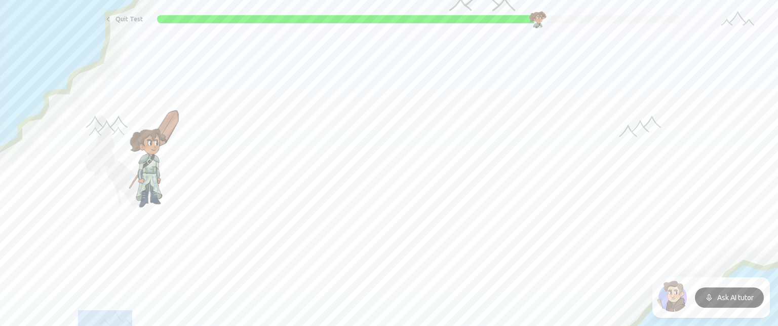
click at [330, 226] on button "I don't know" at bounding box center [334, 225] width 63 height 18
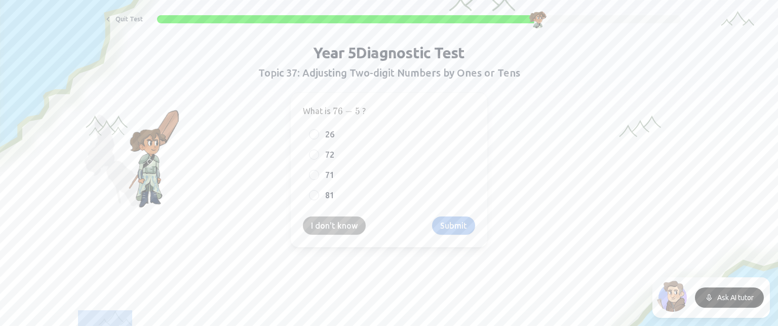
click at [330, 226] on button "I don't know" at bounding box center [334, 225] width 63 height 18
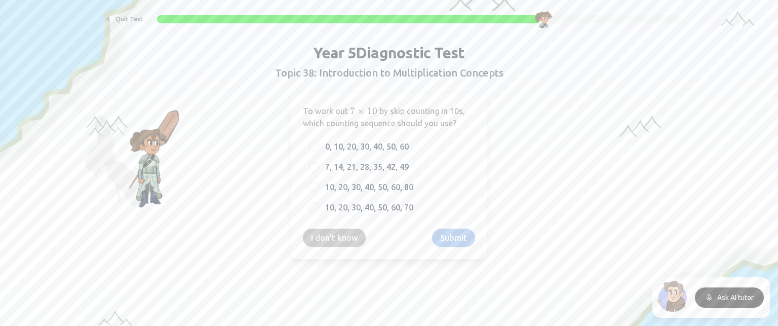
click at [328, 224] on div "To work out 7 × 10 7 \times 10 7 × 10 by skip counting in 10s, which counting s…" at bounding box center [389, 175] width 198 height 167
click at [328, 235] on button "I don't know" at bounding box center [334, 237] width 63 height 18
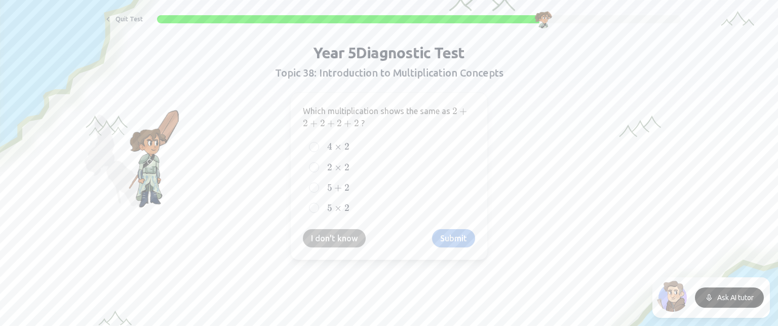
click at [328, 235] on button "I don't know" at bounding box center [334, 238] width 63 height 18
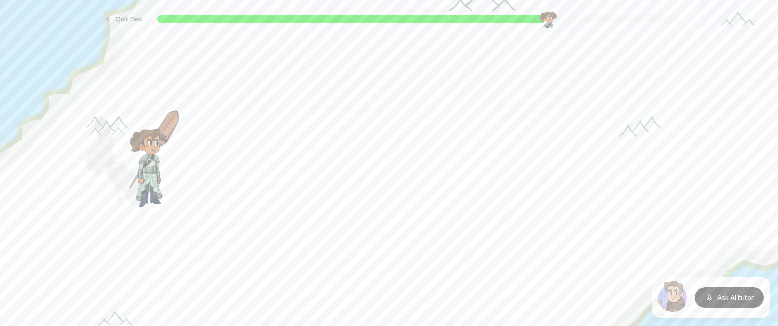
click at [332, 236] on button "I don't know" at bounding box center [334, 238] width 63 height 18
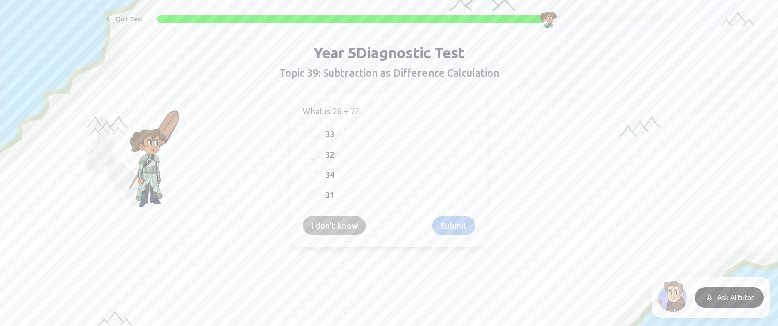
click at [332, 236] on div "What is 26 + 7? 33 32 34 31 I don't know Submit" at bounding box center [389, 169] width 198 height 155
click at [328, 226] on button "I don't know" at bounding box center [334, 225] width 63 height 18
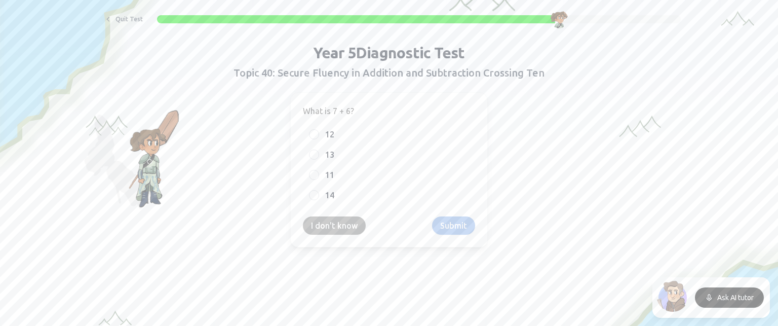
click at [327, 223] on button "I don't know" at bounding box center [334, 225] width 63 height 18
click at [328, 222] on button "I don't know" at bounding box center [334, 225] width 63 height 18
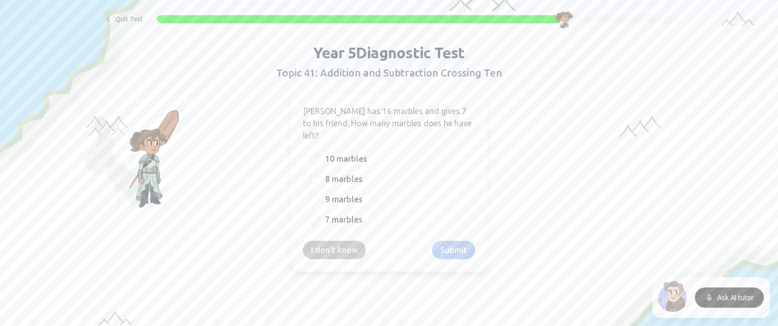
click at [327, 225] on div "[PERSON_NAME] has 16 marbles and gives 7 to his friend. How many marbles does h…" at bounding box center [389, 181] width 198 height 179
click at [330, 241] on button "I don't know" at bounding box center [334, 250] width 63 height 18
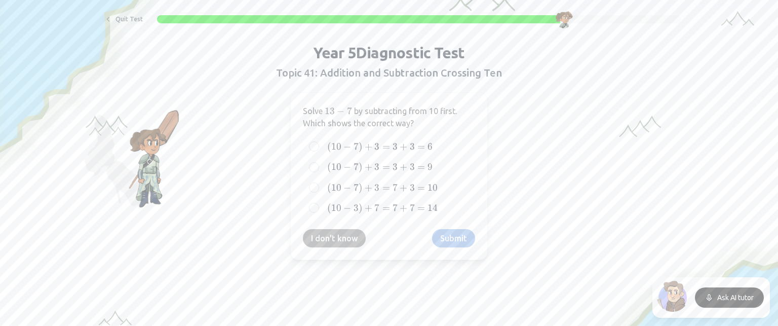
click at [330, 236] on button "I don't know" at bounding box center [334, 238] width 63 height 18
click at [324, 236] on button "I don't know" at bounding box center [334, 237] width 63 height 18
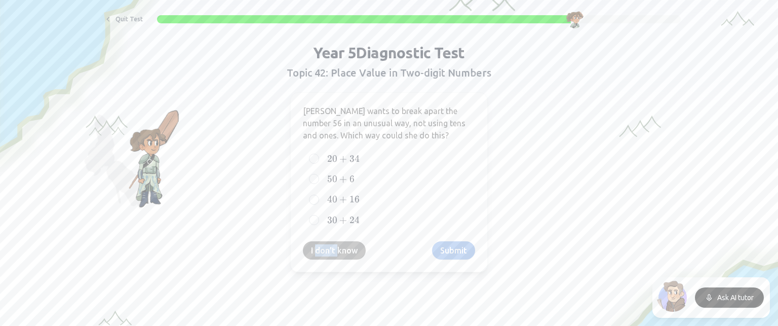
click at [324, 236] on div "[PERSON_NAME] wants to break apart the number 56 in an unusual way, not using t…" at bounding box center [389, 182] width 198 height 180
click at [345, 253] on button "I don't know" at bounding box center [334, 250] width 63 height 18
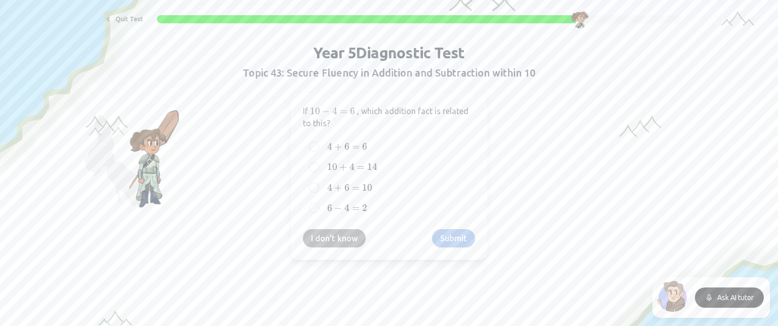
click at [345, 237] on button "I don't know" at bounding box center [334, 238] width 63 height 18
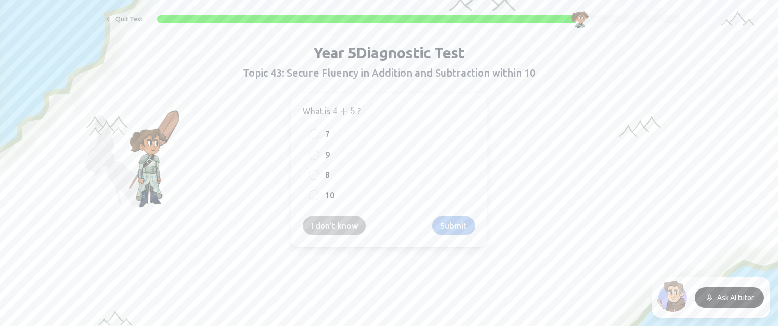
click at [351, 244] on div "What is 4 + 5 4 + 5 4 + 5 ? 7 9 8 10 I don't know Submit" at bounding box center [389, 169] width 198 height 155
click at [334, 228] on button "I don't know" at bounding box center [334, 225] width 63 height 18
click at [329, 224] on button "I don't know" at bounding box center [334, 225] width 63 height 18
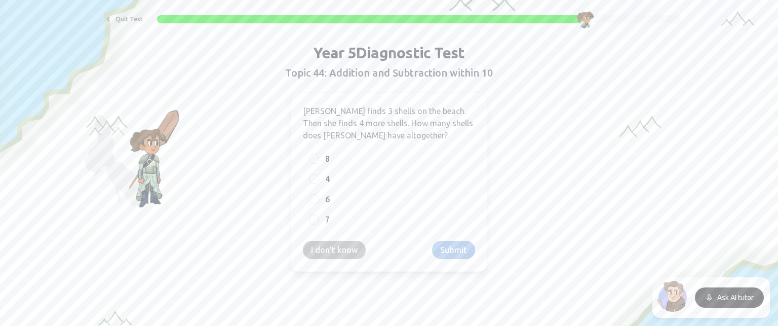
click at [329, 224] on label "7" at bounding box center [397, 219] width 144 height 12
click at [318, 223] on button "7" at bounding box center [314, 219] width 8 height 8
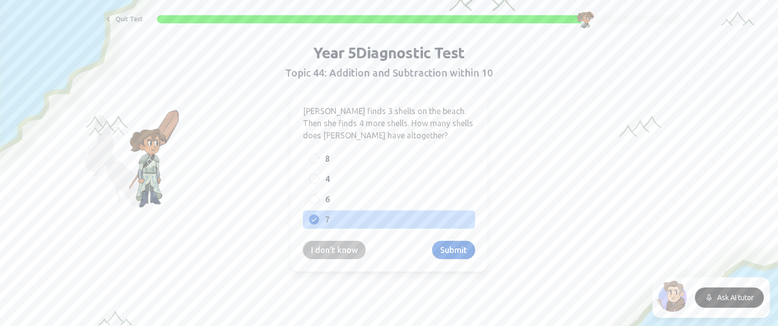
click at [305, 242] on button "I don't know" at bounding box center [334, 250] width 63 height 18
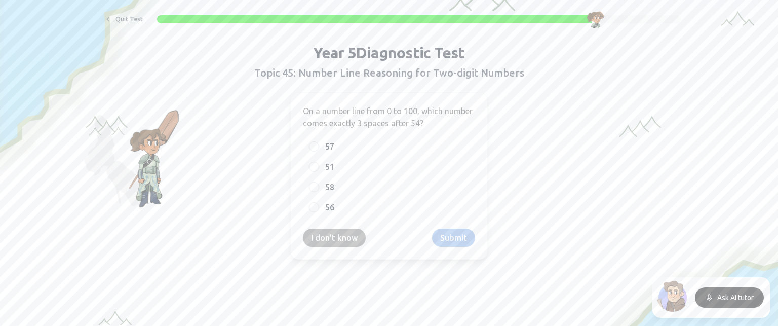
click at [314, 233] on button "I don't know" at bounding box center [334, 237] width 63 height 18
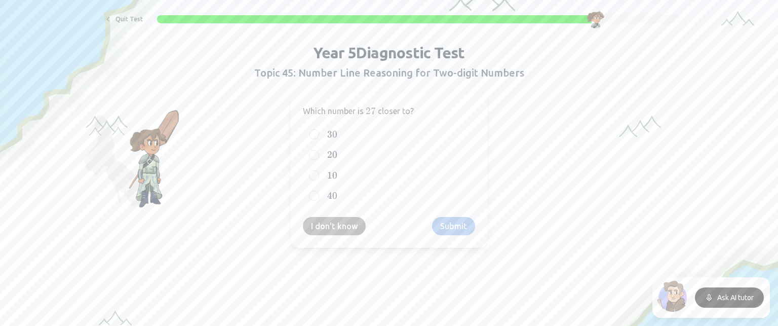
click at [314, 233] on button "I don't know" at bounding box center [334, 226] width 63 height 18
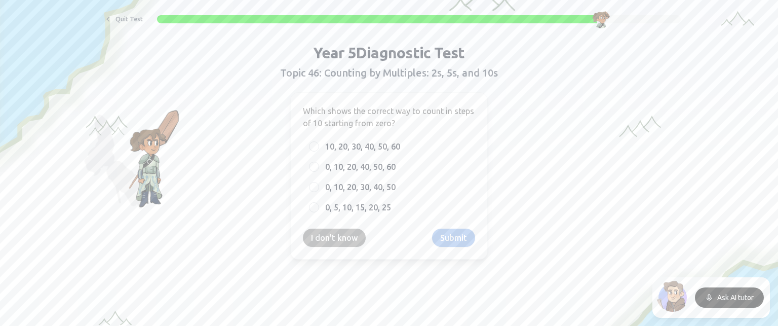
click at [314, 234] on button "I don't know" at bounding box center [334, 237] width 63 height 18
drag, startPoint x: 314, startPoint y: 234, endPoint x: 313, endPoint y: 222, distance: 11.7
click at [313, 222] on div "If you count 6 groups of 5 objects by skip counting, what is the total? 25 35 3…" at bounding box center [389, 175] width 198 height 167
click at [312, 233] on button "I don't know" at bounding box center [334, 237] width 63 height 18
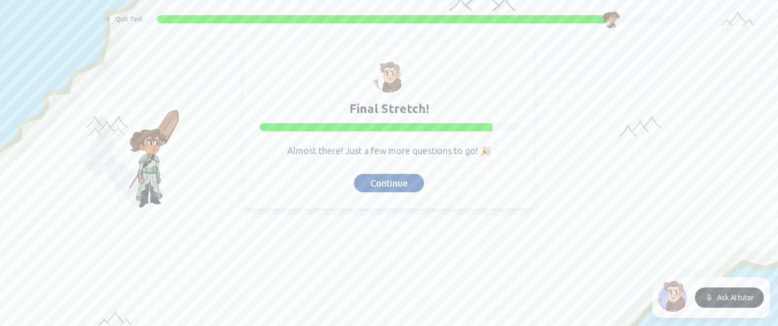
click at [372, 178] on button "Continue" at bounding box center [389, 183] width 70 height 18
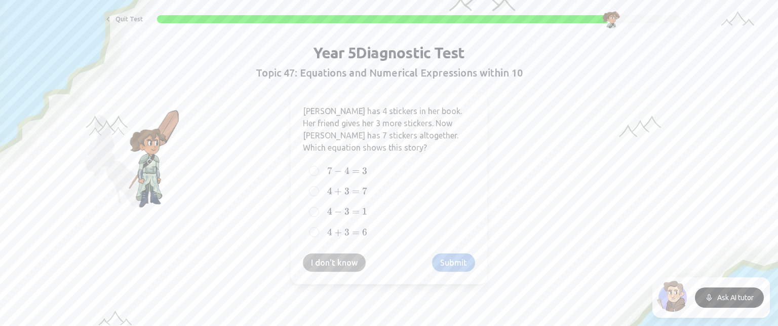
click at [322, 259] on button "I don't know" at bounding box center [334, 262] width 63 height 18
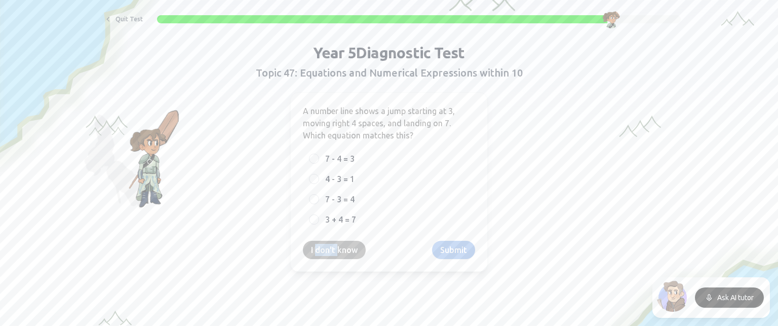
click at [322, 259] on div "A number line shows a jump starting at 3, moving right 4 spaces, and landing on…" at bounding box center [389, 181] width 198 height 179
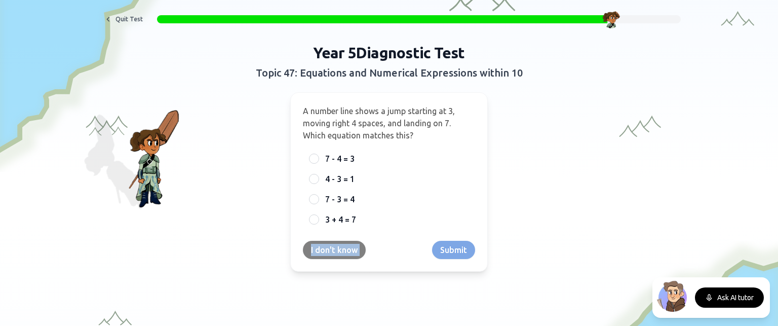
click at [322, 259] on div "A number line shows a jump starting at 3, moving right 4 spaces, and landing on…" at bounding box center [389, 181] width 198 height 179
click at [321, 246] on button "I don't know" at bounding box center [334, 250] width 63 height 18
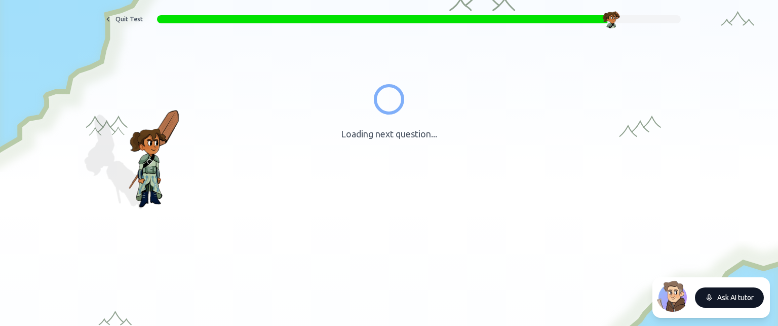
click at [727, 297] on button "Ask AI tutor" at bounding box center [729, 297] width 69 height 20
click at [694, 296] on button "End conversation" at bounding box center [726, 297] width 75 height 20
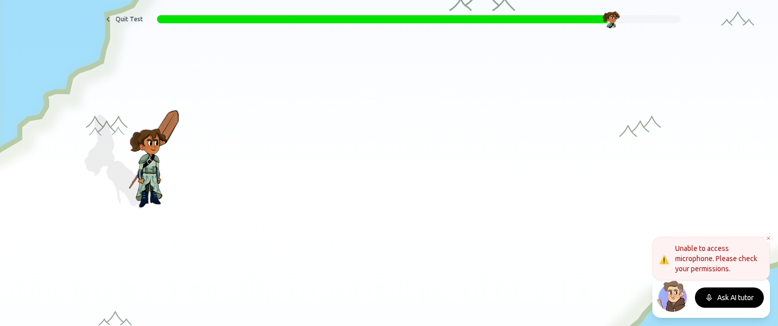
click at [600, 52] on div "Quit Test" at bounding box center [389, 95] width 693 height 169
click at [340, 129] on div "Quit Test" at bounding box center [389, 95] width 693 height 169
click at [380, 156] on div "Quit Test" at bounding box center [389, 95] width 693 height 169
click at [767, 237] on icon at bounding box center [768, 238] width 3 height 3
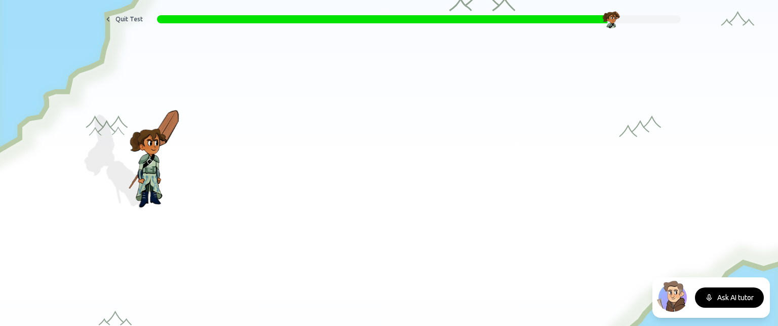
click at [391, 178] on div "Quit Test" at bounding box center [389, 95] width 693 height 169
click at [105, 13] on button "Quit Test" at bounding box center [123, 19] width 52 height 16
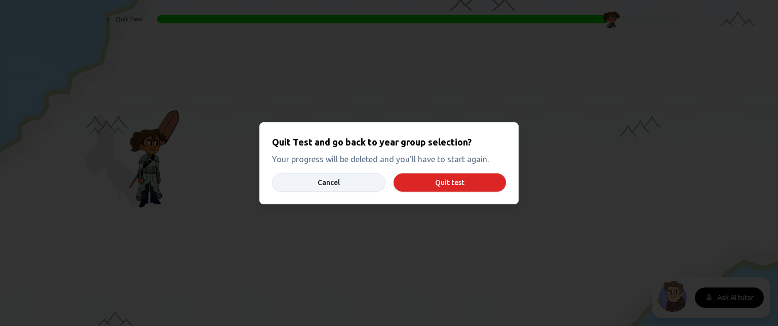
click at [373, 179] on button "Cancel" at bounding box center [328, 182] width 113 height 18
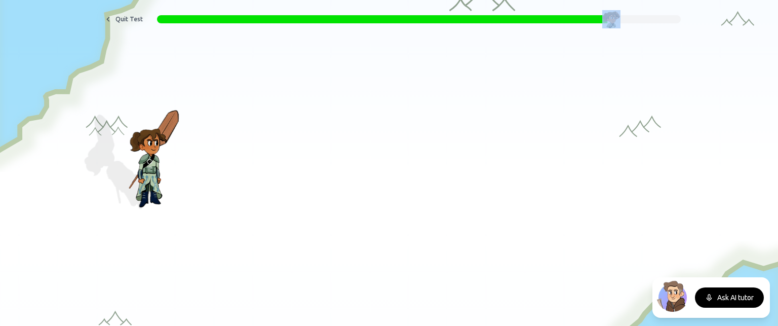
click at [373, 179] on div "Quit Test" at bounding box center [389, 95] width 693 height 169
click at [109, 13] on button "Quit Test" at bounding box center [123, 19] width 52 height 16
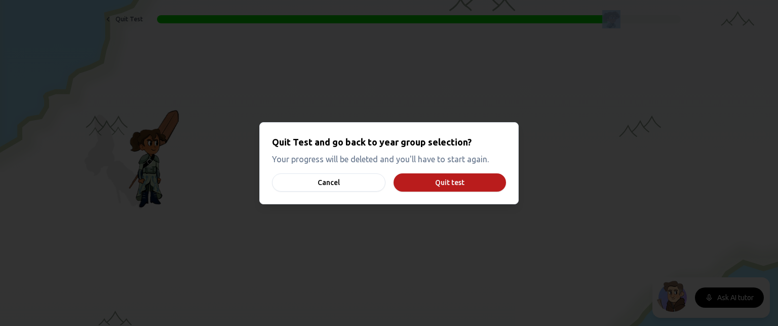
click at [456, 179] on button "Quit test" at bounding box center [450, 182] width 112 height 18
